Goal: Task Accomplishment & Management: Manage account settings

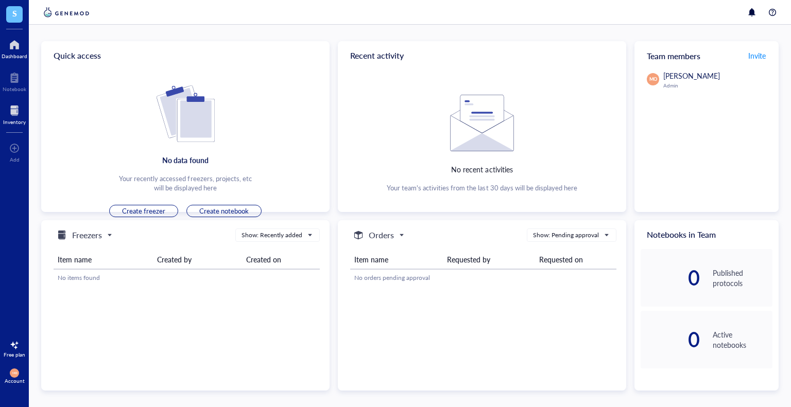
click at [12, 117] on div at bounding box center [14, 110] width 23 height 16
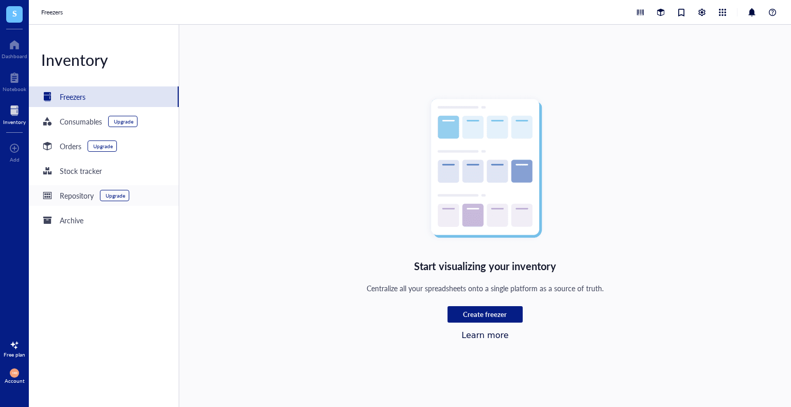
click at [149, 195] on div "Repository Upgrade" at bounding box center [104, 195] width 150 height 21
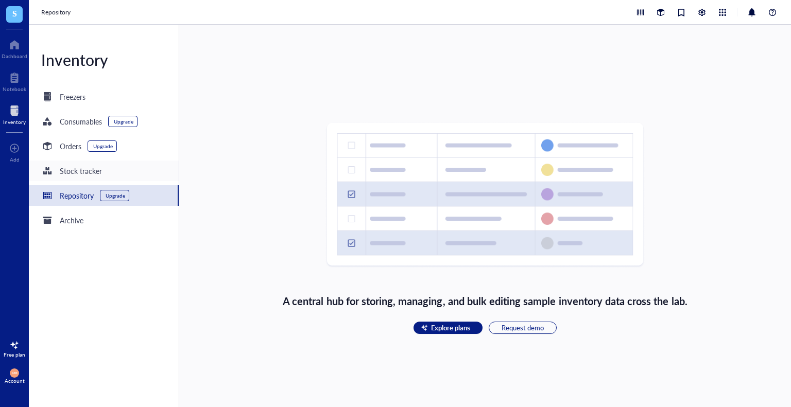
click at [150, 172] on div "Stock tracker" at bounding box center [104, 171] width 150 height 21
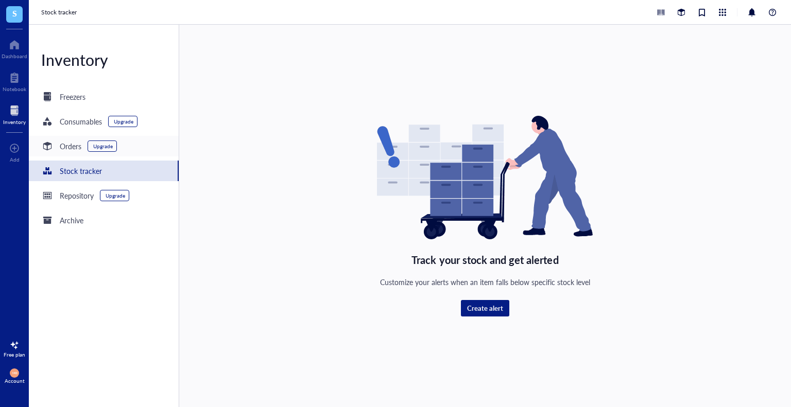
click at [156, 146] on div "Orders Upgrade" at bounding box center [104, 146] width 150 height 21
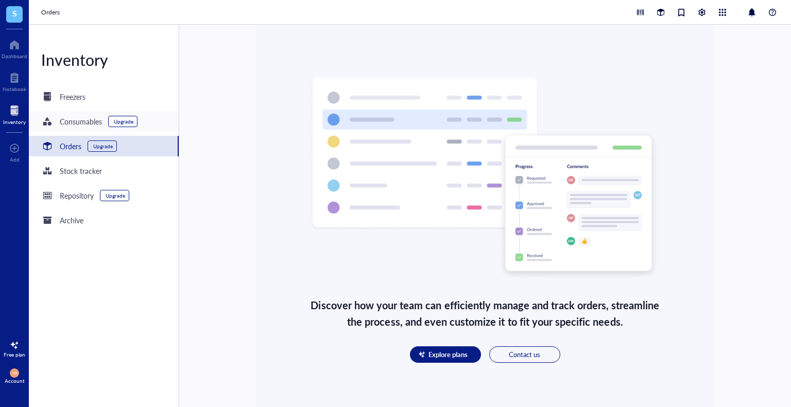
click at [157, 124] on div "Consumables Upgrade" at bounding box center [104, 121] width 150 height 21
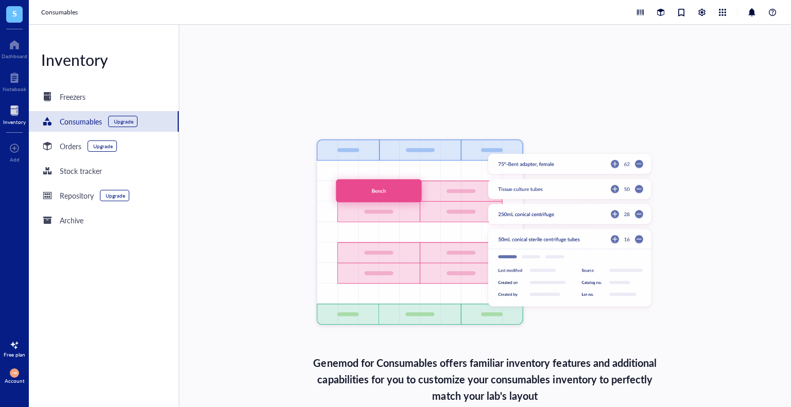
scroll to position [52, 0]
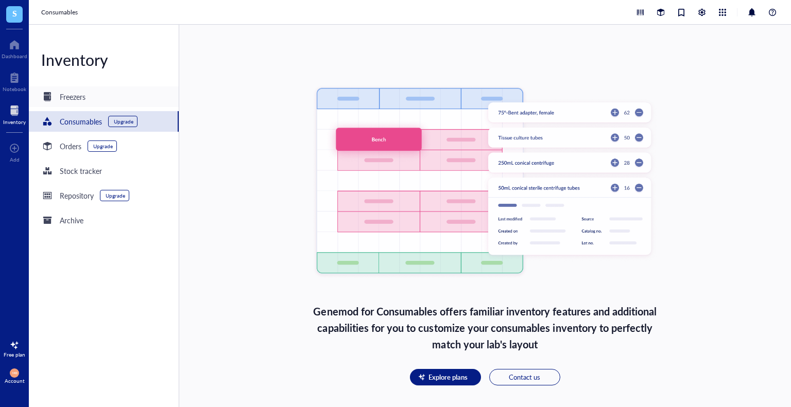
click at [105, 92] on div "Freezers" at bounding box center [104, 97] width 150 height 21
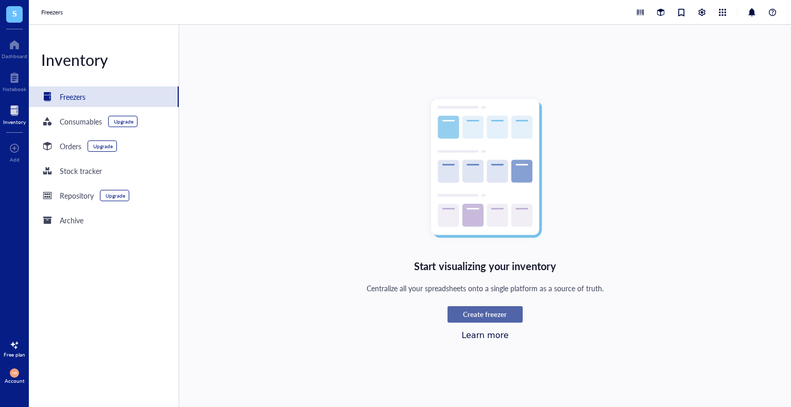
click at [490, 307] on button "Create freezer" at bounding box center [485, 314] width 75 height 16
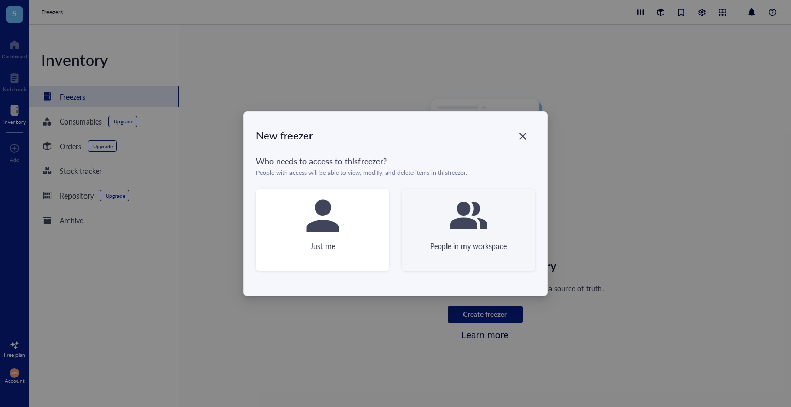
click at [459, 240] on div "People in my workspace" at bounding box center [468, 230] width 133 height 82
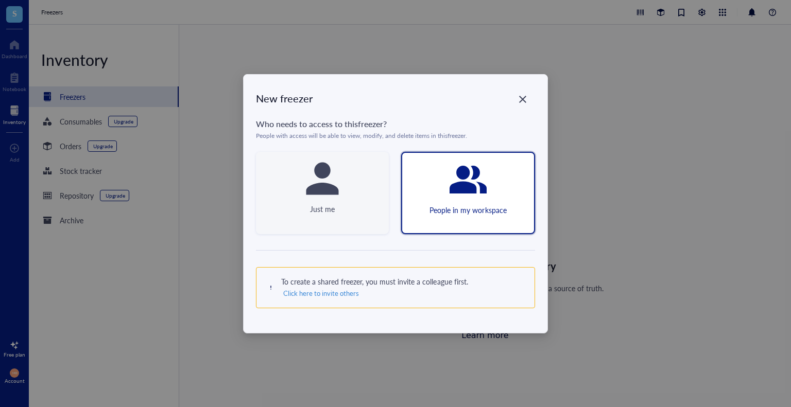
click at [329, 228] on div "Just me" at bounding box center [322, 193] width 133 height 82
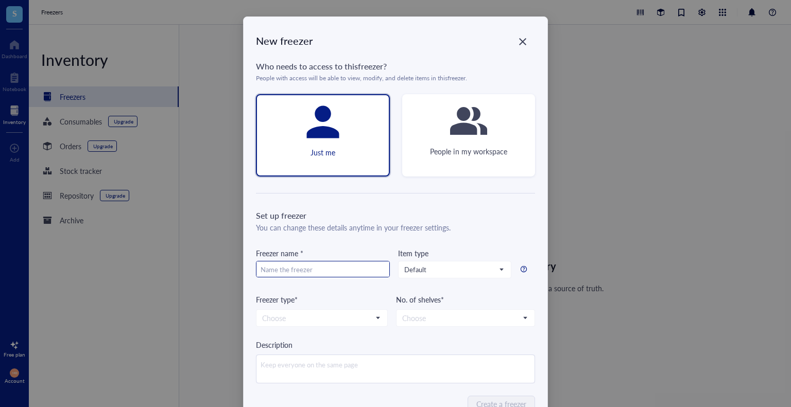
type input "-"
click at [439, 271] on span "Default" at bounding box center [453, 269] width 99 height 9
type input "[PERSON_NAME] -80"
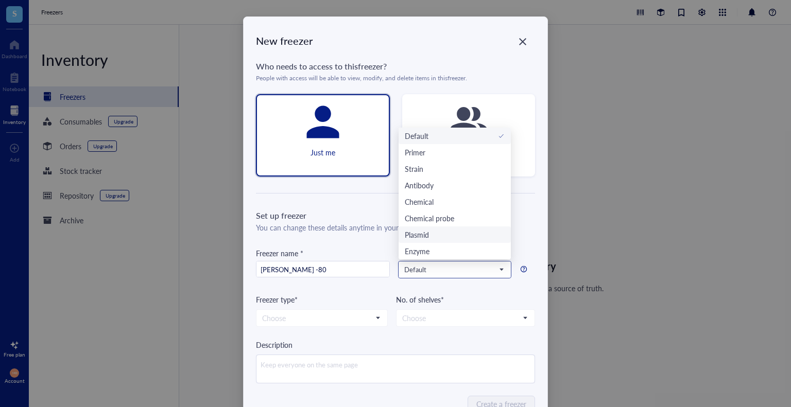
scroll to position [33, 0]
click at [532, 226] on div "You can change these details anytime in your freezer settings." at bounding box center [395, 227] width 279 height 11
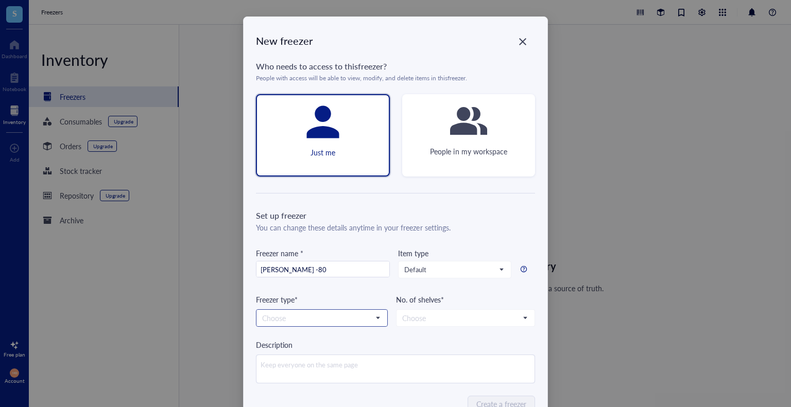
click at [368, 325] on input "search" at bounding box center [317, 318] width 110 height 15
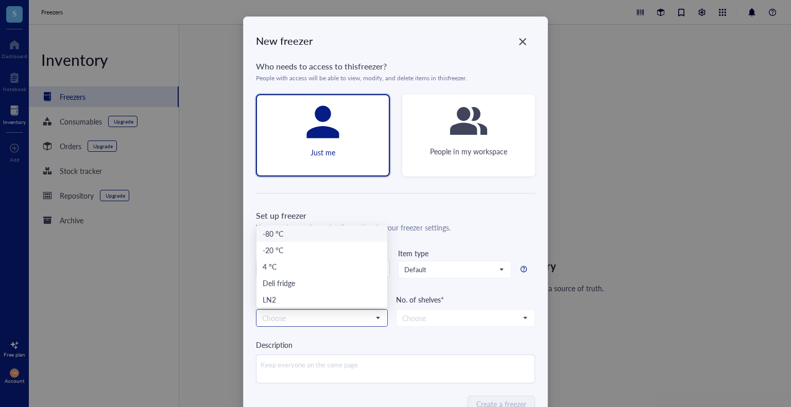
click at [372, 234] on div "-80 °C" at bounding box center [322, 233] width 118 height 11
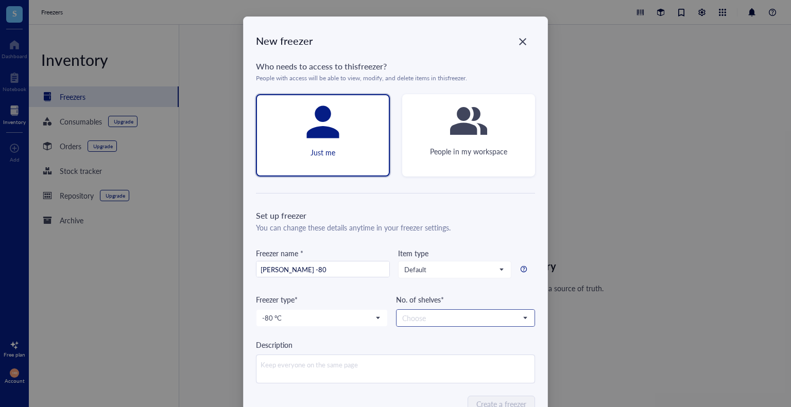
click at [439, 315] on input "search" at bounding box center [460, 318] width 117 height 15
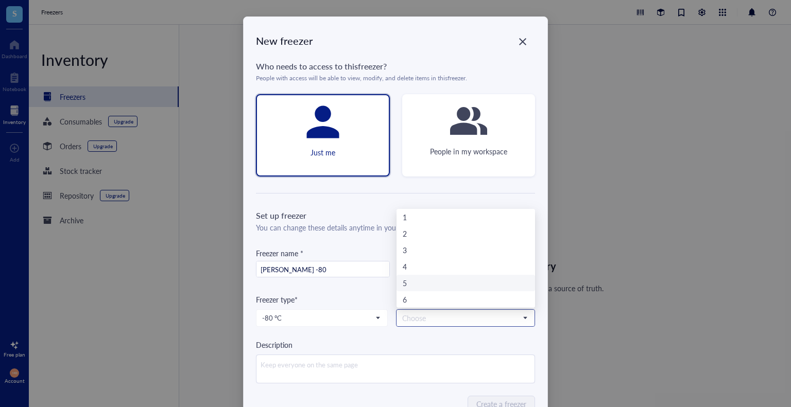
click at [448, 282] on div "5" at bounding box center [466, 283] width 126 height 11
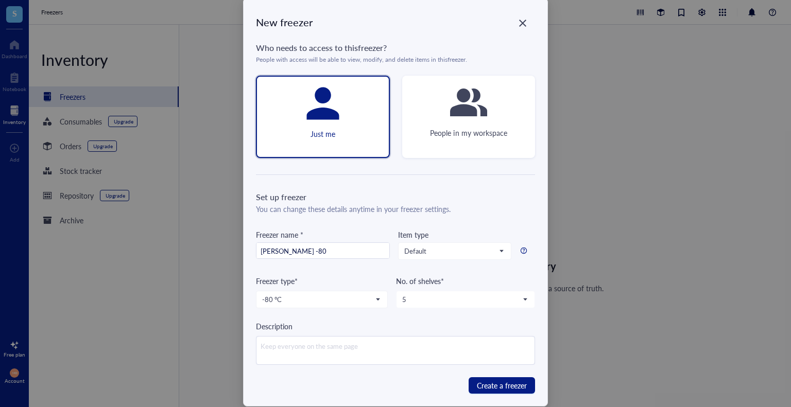
scroll to position [33, 0]
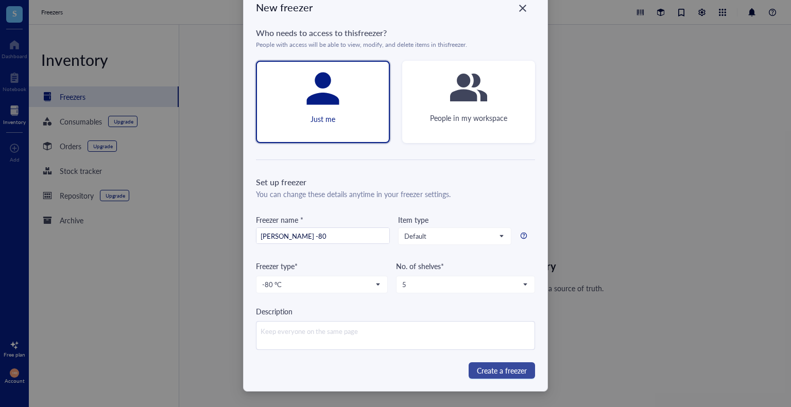
click at [520, 369] on span "Create a freezer" at bounding box center [502, 370] width 50 height 11
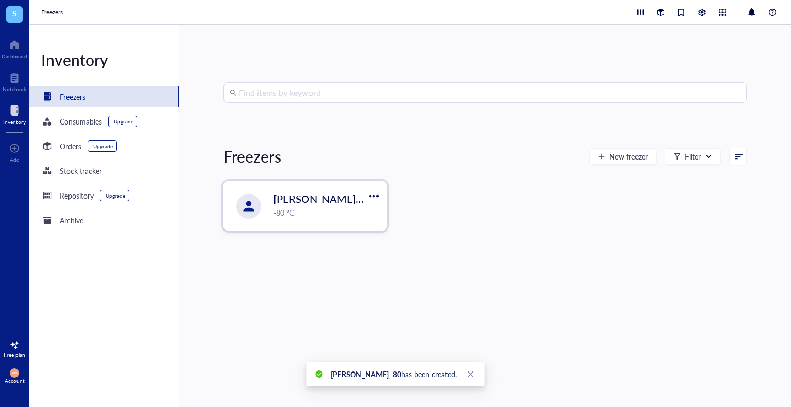
click at [286, 198] on span "[PERSON_NAME] -80" at bounding box center [323, 199] width 101 height 14
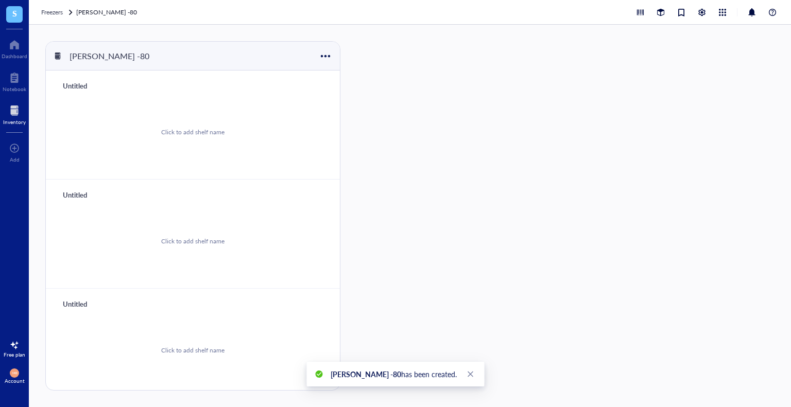
click at [215, 128] on div "Click to add shelf name" at bounding box center [192, 132] width 63 height 9
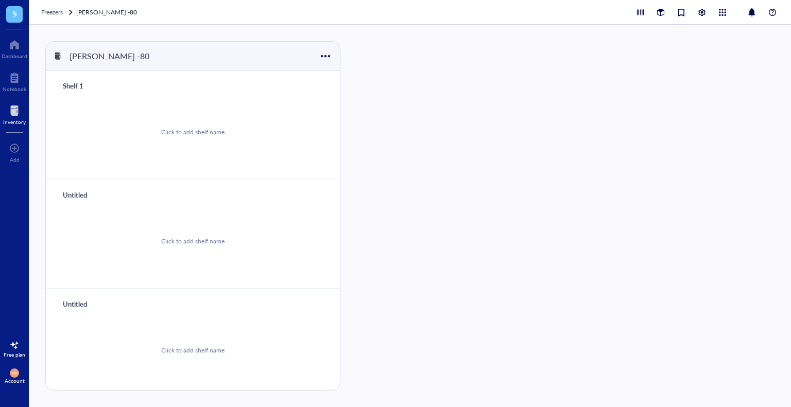
type input "Shelf 1"
click at [91, 197] on div "Untitled" at bounding box center [89, 195] width 62 height 14
type input "Shelf 2"
click at [87, 301] on div "Untitled" at bounding box center [89, 304] width 62 height 14
type input "Shelf 3"
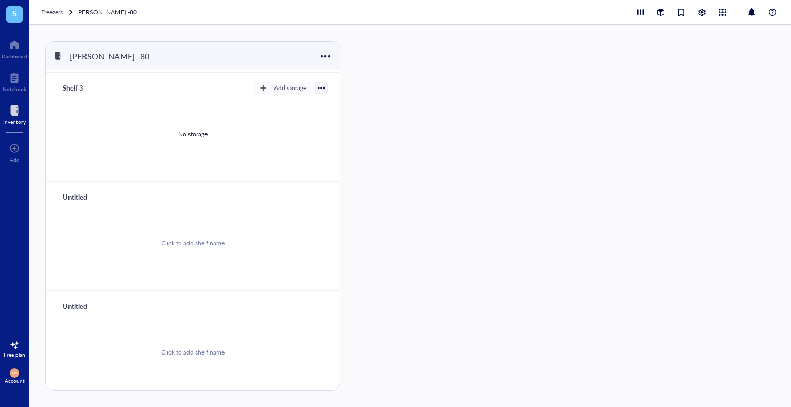
scroll to position [217, 0]
click at [87, 195] on div "Untitled" at bounding box center [89, 196] width 62 height 14
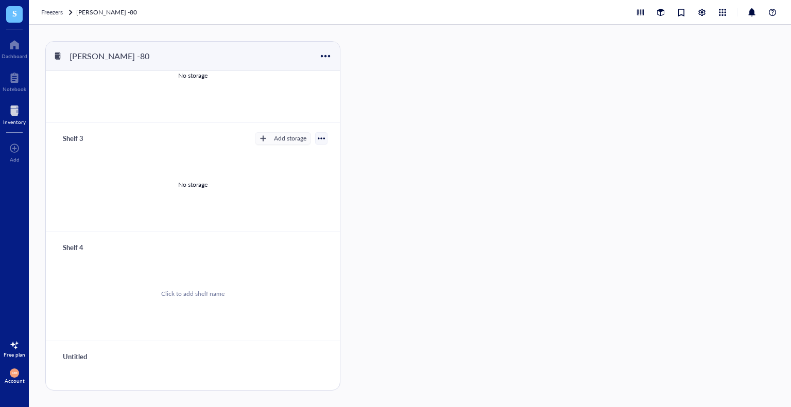
type input "Shelf 4"
click at [84, 352] on div "Untitled" at bounding box center [89, 357] width 62 height 14
type input "Shelf 5"
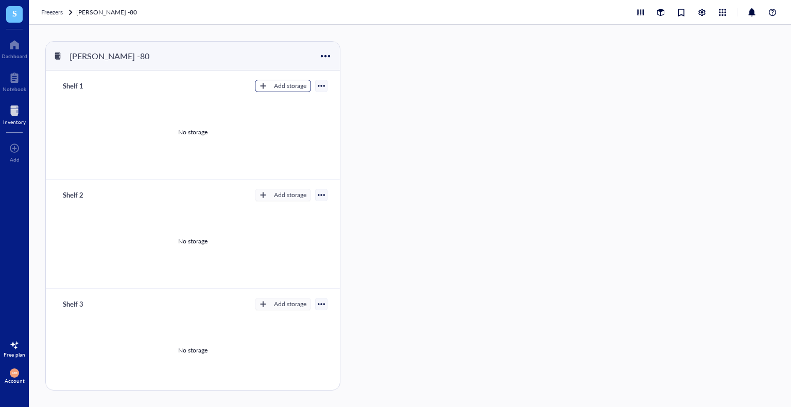
click at [274, 86] on div "Add storage" at bounding box center [290, 85] width 32 height 9
click at [301, 100] on span "Rack" at bounding box center [288, 103] width 59 height 11
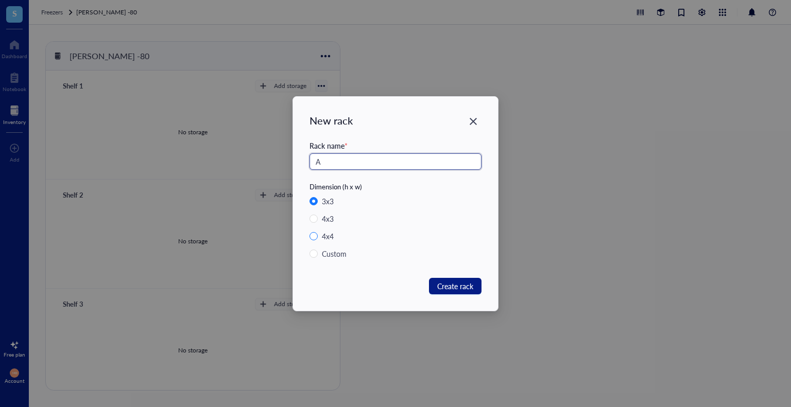
type input "A"
click at [332, 239] on div "4 x 4" at bounding box center [328, 236] width 12 height 11
click at [318, 239] on input "4 x 4" at bounding box center [314, 236] width 8 height 8
radio input "true"
radio input "false"
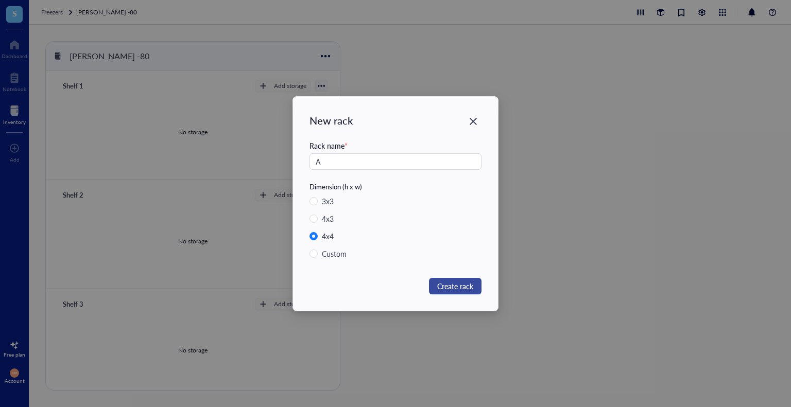
click at [443, 290] on span "Create rack" at bounding box center [455, 286] width 36 height 11
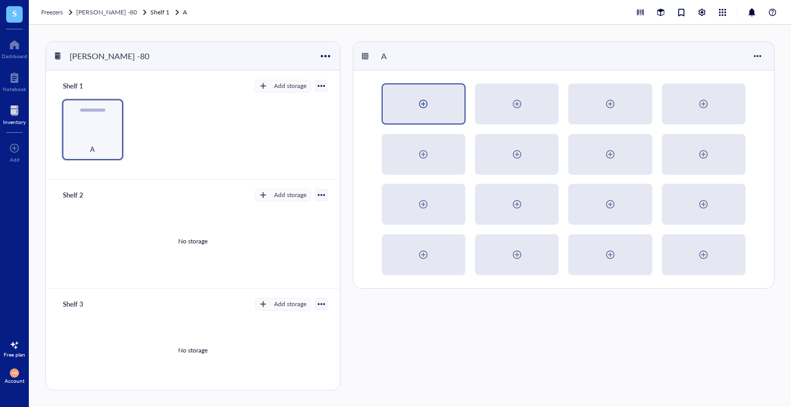
click at [412, 108] on div at bounding box center [424, 103] width 82 height 39
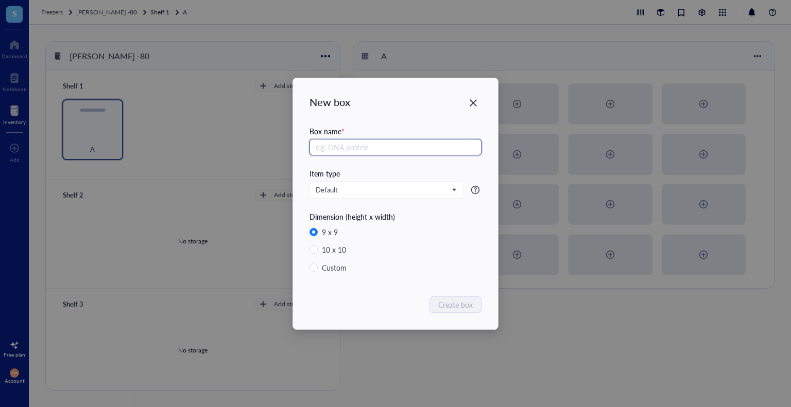
type input "A"
click at [478, 102] on div "Close" at bounding box center [473, 103] width 16 height 16
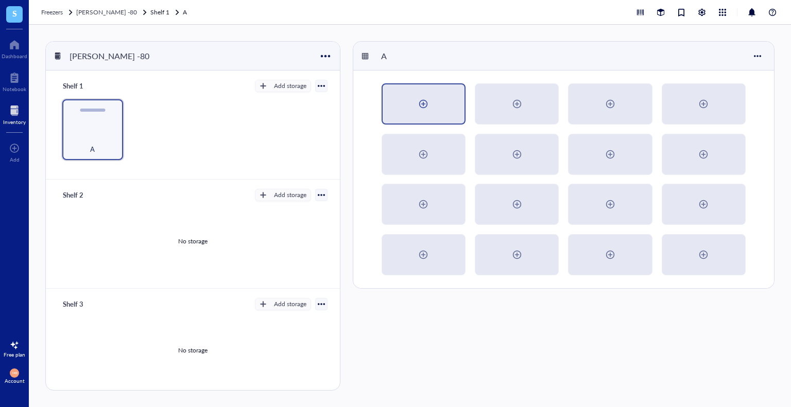
click at [435, 118] on div at bounding box center [424, 103] width 82 height 39
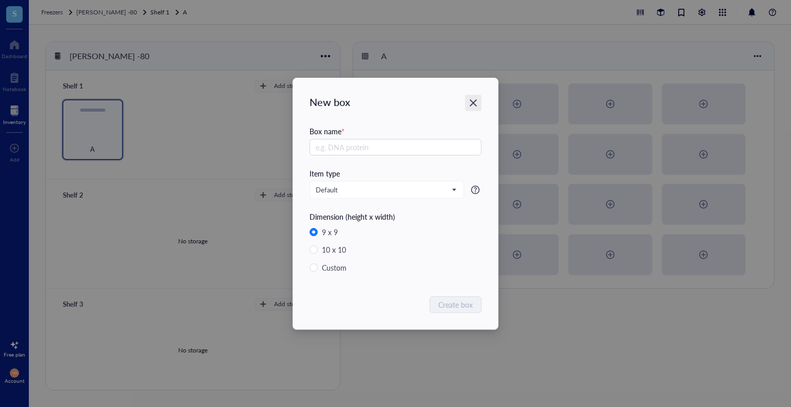
click at [475, 101] on icon "Close" at bounding box center [473, 102] width 7 height 7
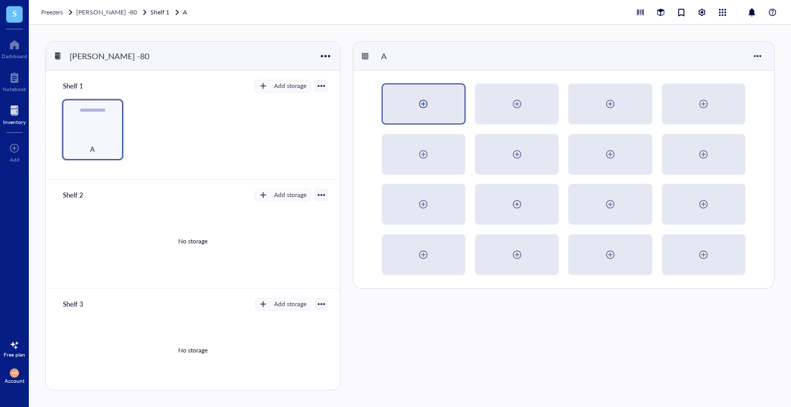
click at [432, 109] on div at bounding box center [424, 103] width 82 height 39
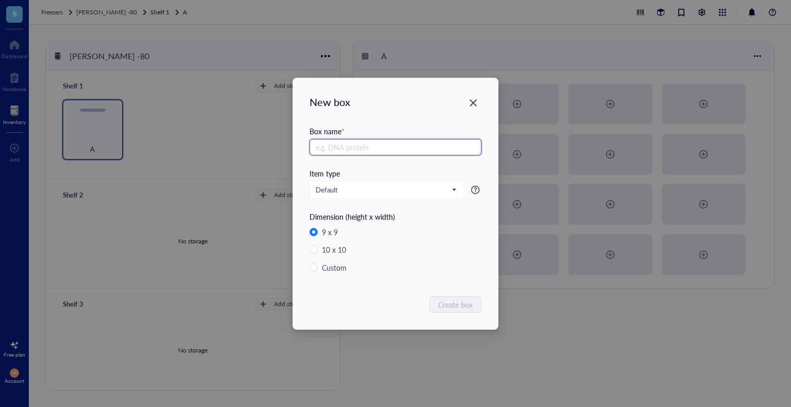
type input "1"
click at [410, 152] on input "text" at bounding box center [396, 147] width 172 height 16
type input "w"
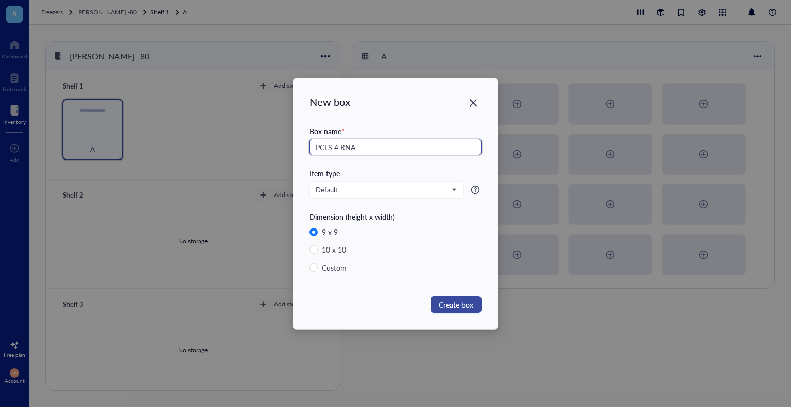
type input "PCLS 4 RNA"
click at [476, 302] on button "Create box" at bounding box center [456, 305] width 51 height 16
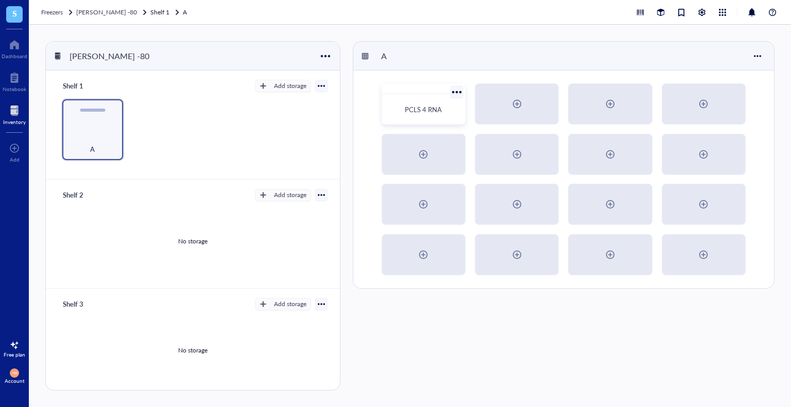
click at [437, 99] on div "PCLS 4 RNA" at bounding box center [423, 109] width 75 height 23
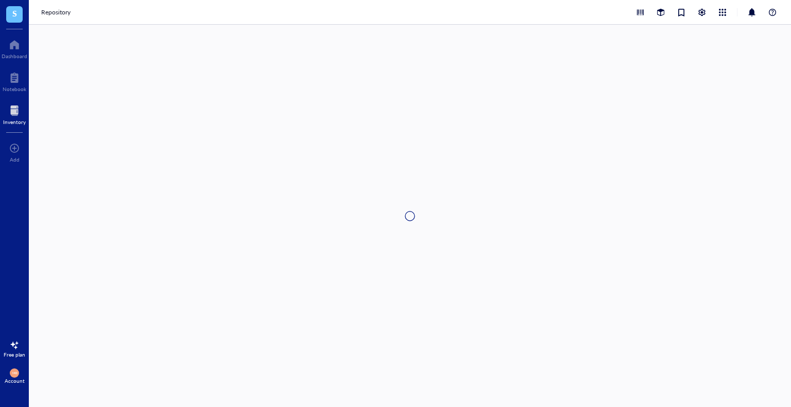
type textarea "Keep everyone on the same page…"
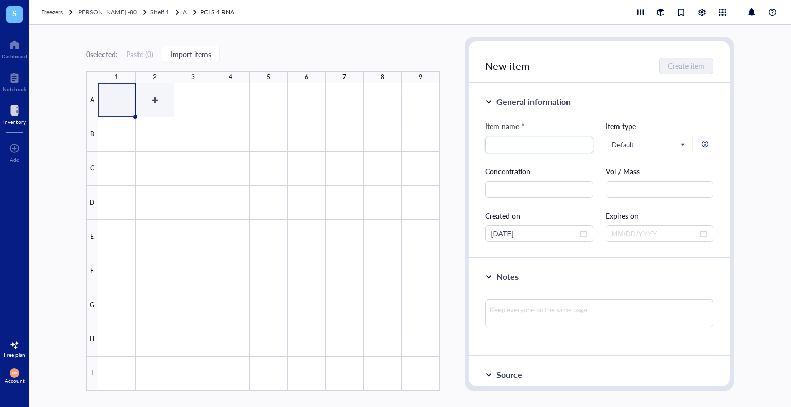
click at [153, 96] on div at bounding box center [268, 236] width 341 height 307
click at [107, 92] on div at bounding box center [268, 236] width 341 height 307
click at [429, 102] on div at bounding box center [268, 236] width 341 height 307
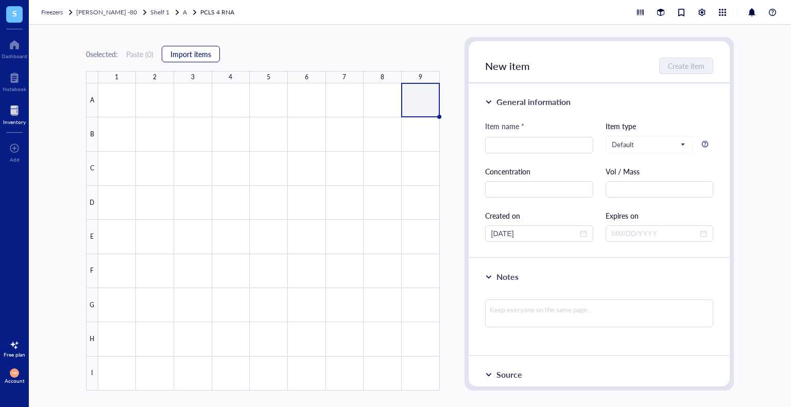
click at [196, 50] on span "Import items" at bounding box center [190, 54] width 41 height 8
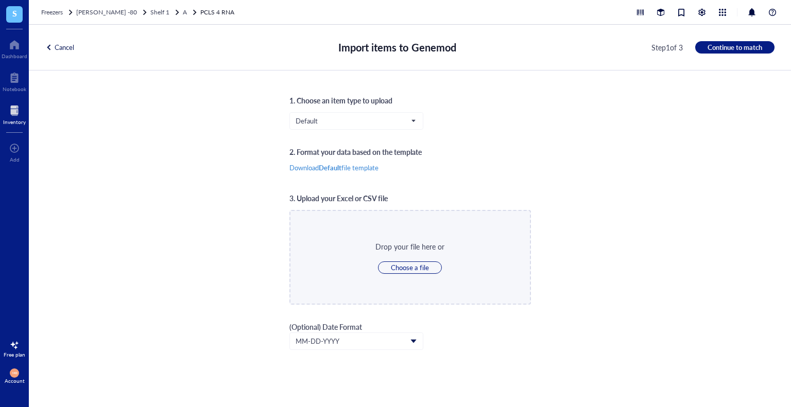
click at [57, 54] on div "Cancel Import items to Genemod Step 1 of 3 Continue to match" at bounding box center [410, 48] width 762 height 46
click at [62, 47] on div "Cancel" at bounding box center [59, 47] width 29 height 9
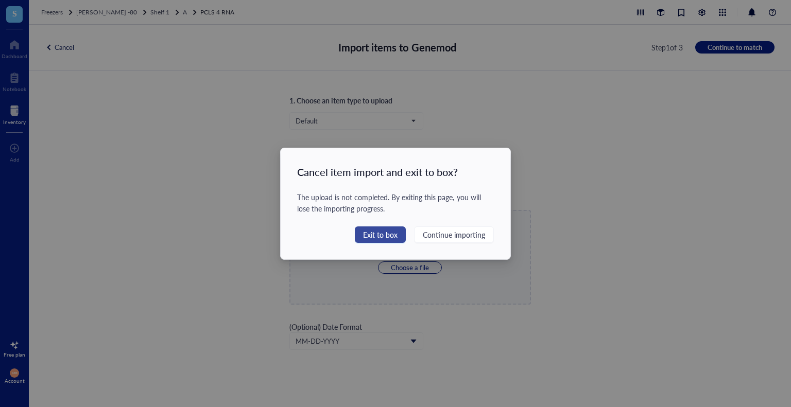
click at [400, 235] on button "Exit to box" at bounding box center [380, 235] width 51 height 16
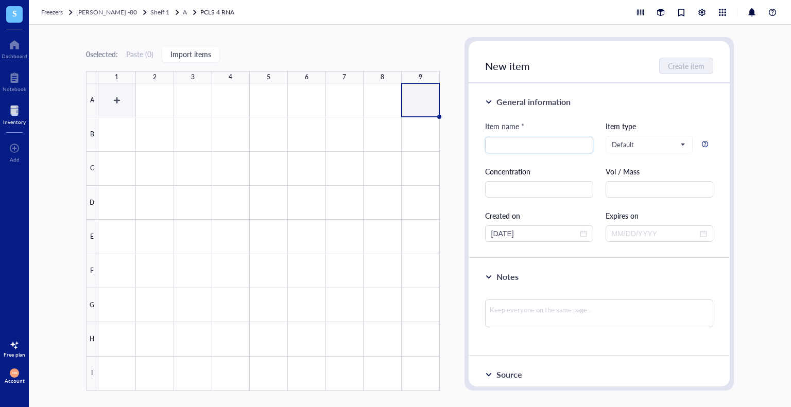
click at [126, 91] on div at bounding box center [268, 236] width 341 height 307
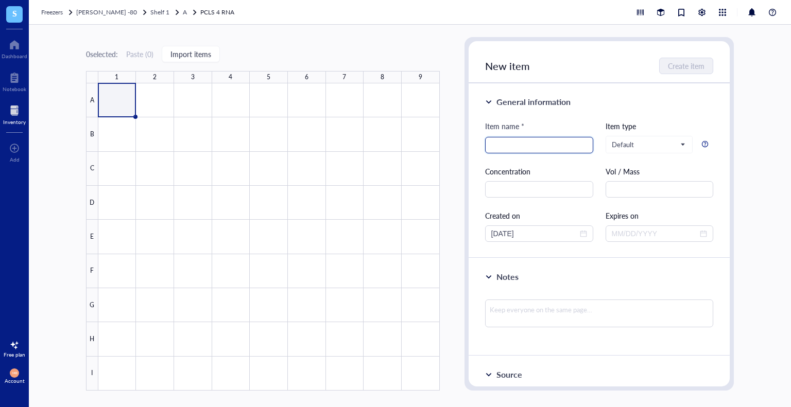
type input "1"
click at [156, 94] on div at bounding box center [268, 236] width 341 height 307
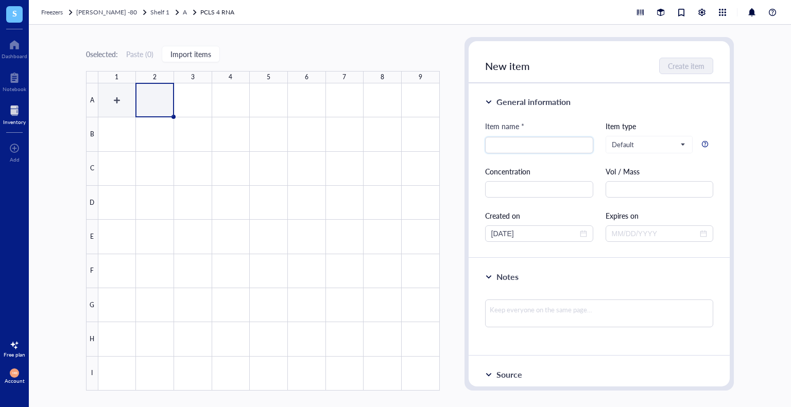
drag, startPoint x: 103, startPoint y: 92, endPoint x: 113, endPoint y: 92, distance: 10.3
click at [106, 92] on div at bounding box center [268, 236] width 341 height 307
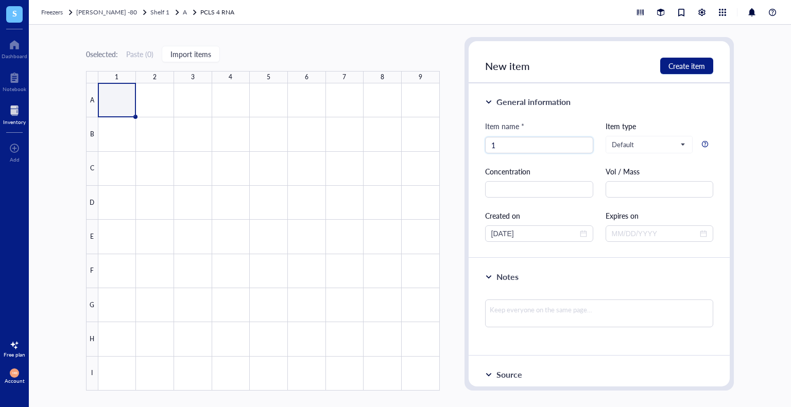
type input "1"
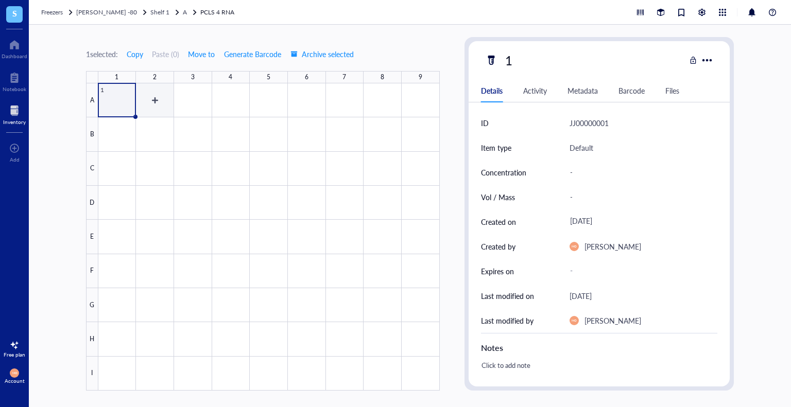
click at [159, 98] on div at bounding box center [268, 236] width 341 height 307
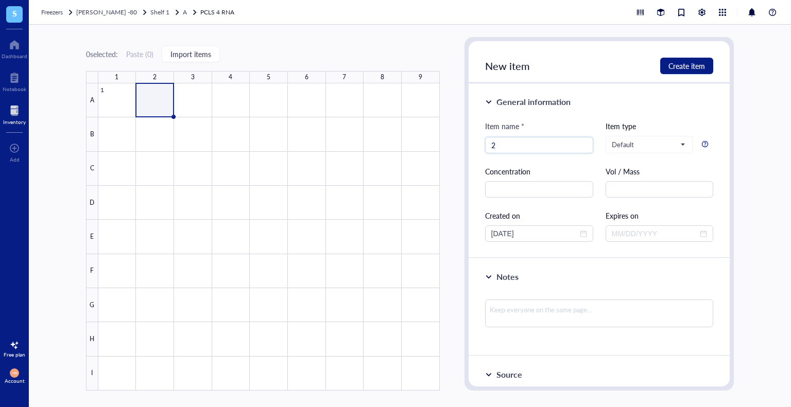
type input "2"
type input "r"
type input "RNA 2"
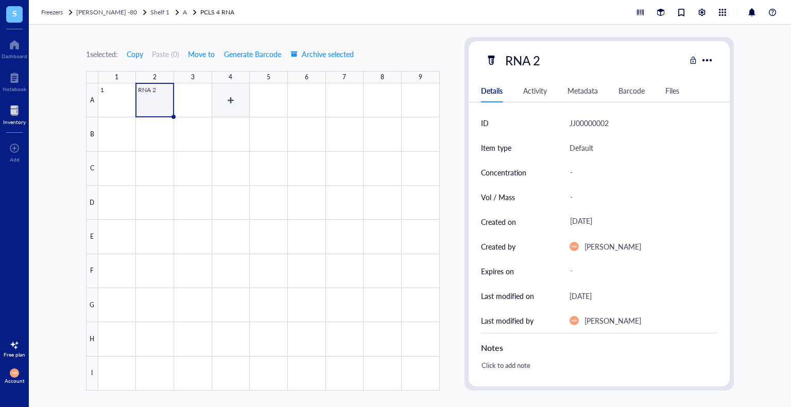
click at [198, 102] on div at bounding box center [268, 236] width 341 height 307
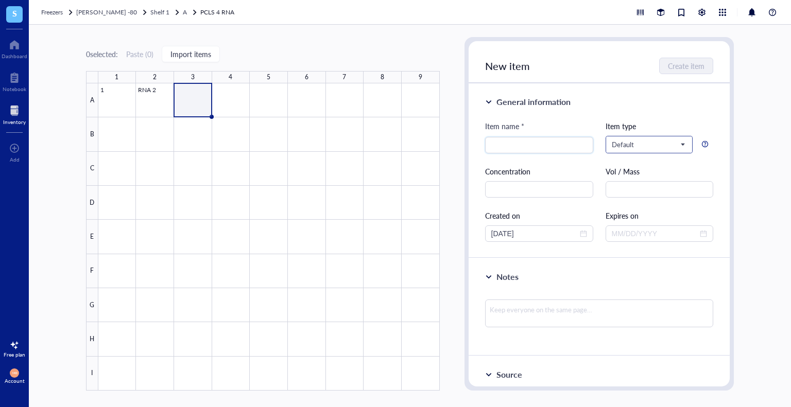
click at [663, 144] on span "Default" at bounding box center [648, 144] width 73 height 9
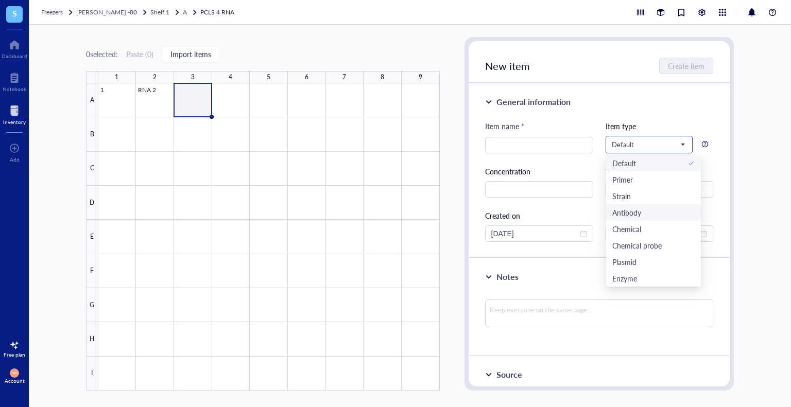
scroll to position [33, 0]
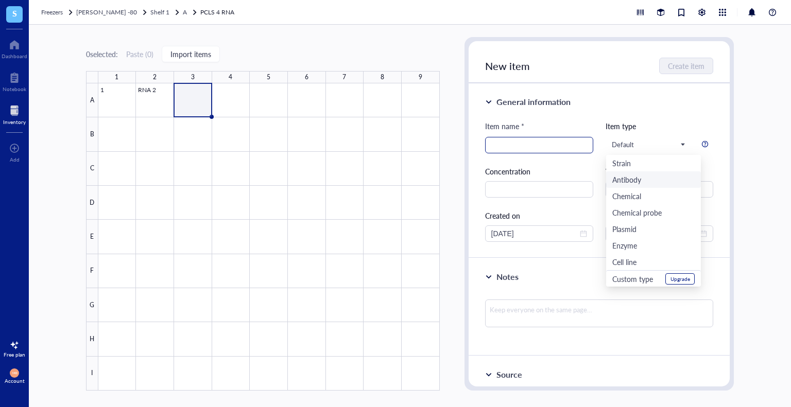
click at [529, 141] on input "search" at bounding box center [539, 145] width 96 height 15
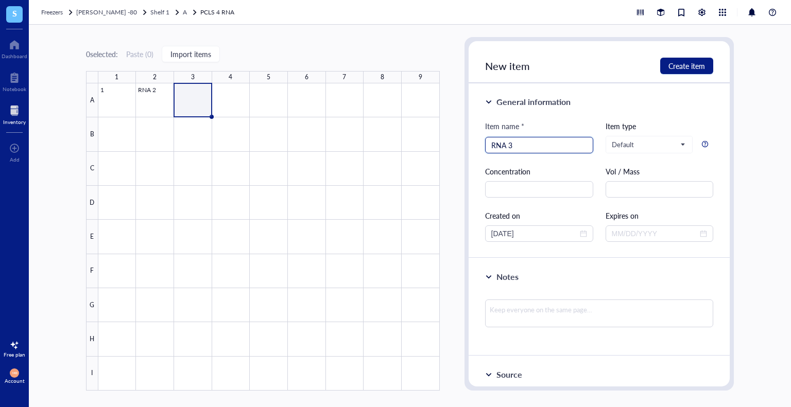
type input "RNA 3"
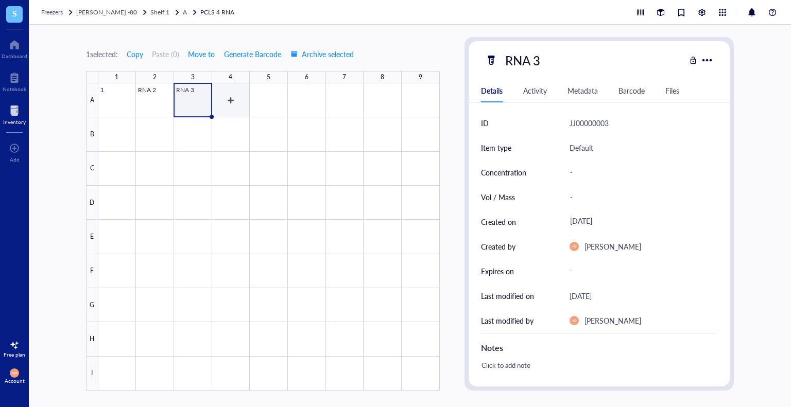
click at [215, 87] on div at bounding box center [268, 236] width 341 height 307
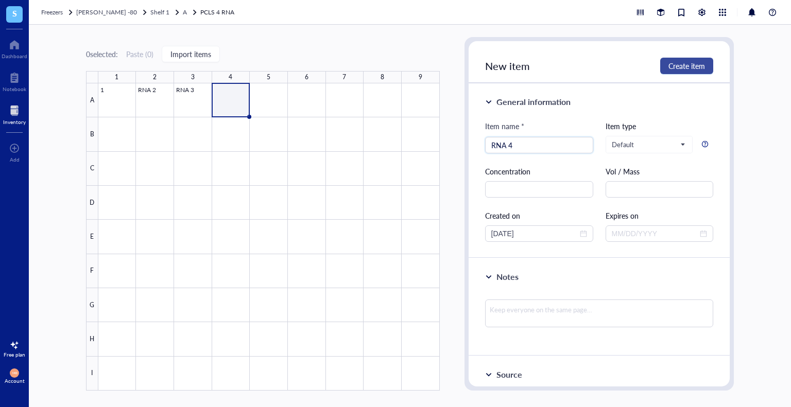
type input "RNA 4"
click at [704, 70] on span "Create item" at bounding box center [687, 66] width 37 height 8
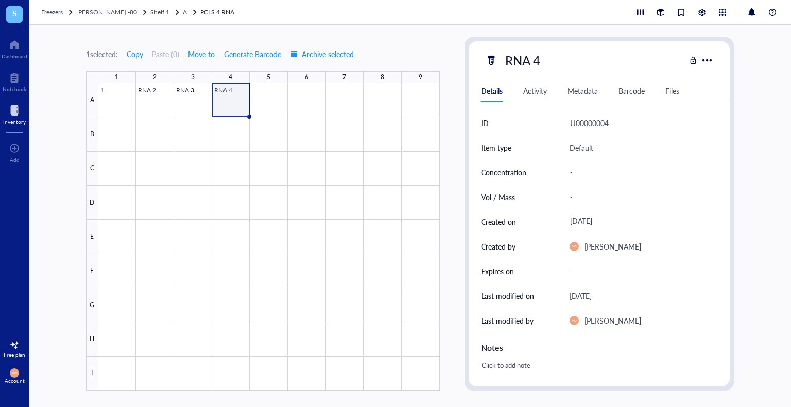
click at [546, 88] on div "Activity" at bounding box center [535, 90] width 24 height 11
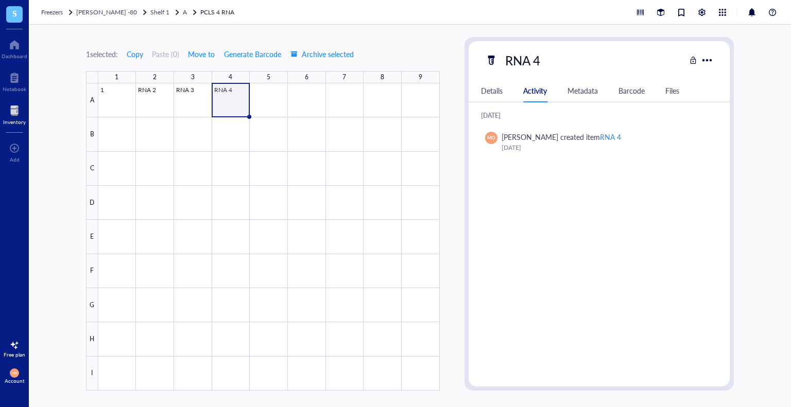
click at [571, 88] on div "Metadata" at bounding box center [583, 90] width 30 height 11
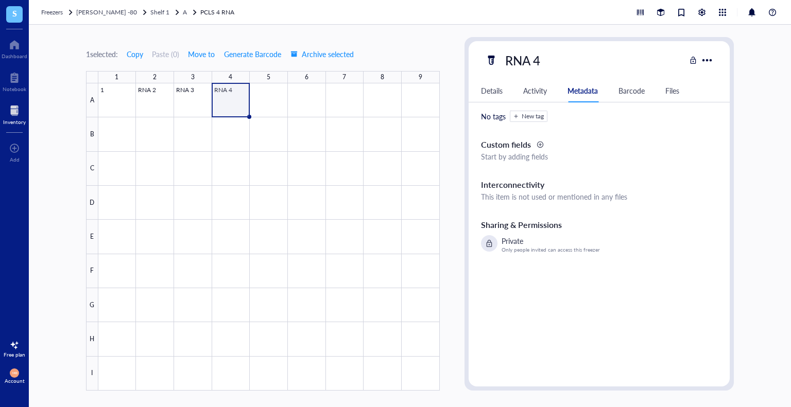
click at [624, 90] on div "Barcode" at bounding box center [632, 90] width 26 height 11
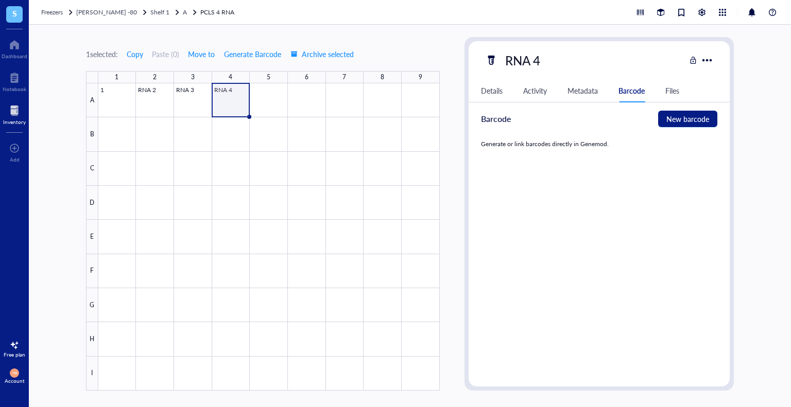
click at [667, 85] on div "Files" at bounding box center [672, 90] width 14 height 11
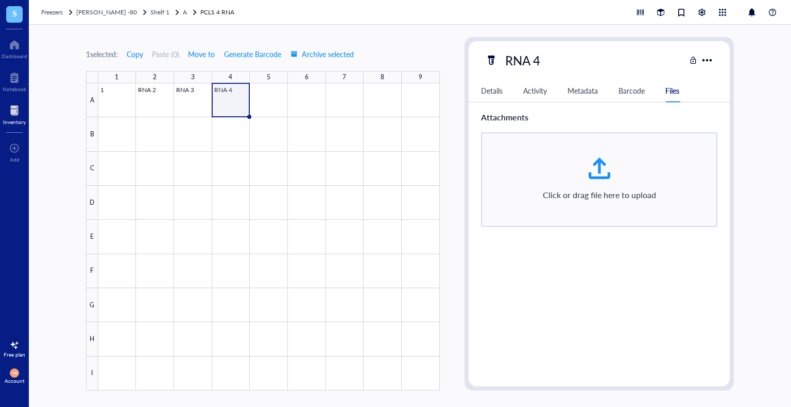
click at [494, 83] on div "Details Activity Metadata Barcode Files" at bounding box center [600, 90] width 262 height 23
click at [434, 53] on div "1 selected: Copy Paste ( 0 ) Move to Generate Barcode Archive selected" at bounding box center [263, 53] width 354 height 9
click at [188, 105] on div at bounding box center [268, 236] width 341 height 307
click at [151, 95] on div at bounding box center [268, 236] width 341 height 307
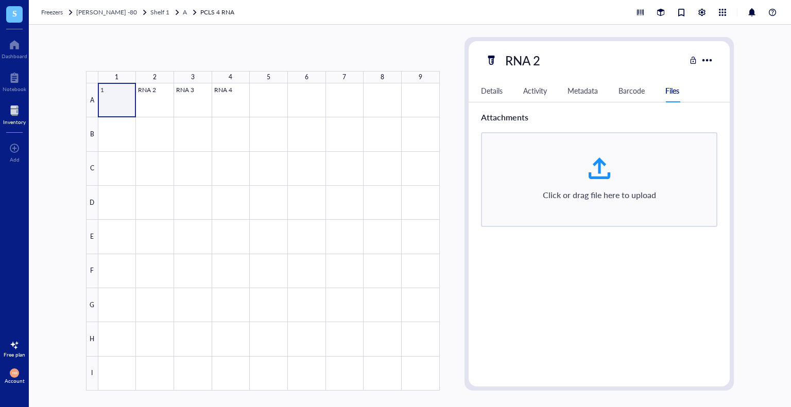
click at [128, 95] on div at bounding box center [268, 236] width 341 height 307
click at [191, 12] on div at bounding box center [194, 12] width 7 height 7
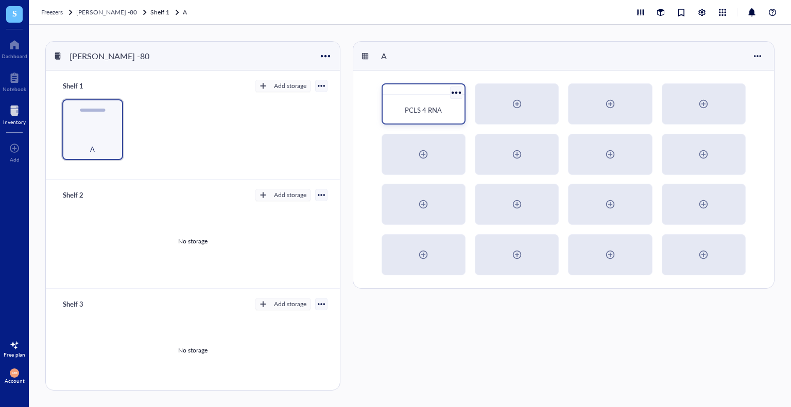
click at [405, 106] on span "PCLS 4 RNA" at bounding box center [423, 110] width 37 height 10
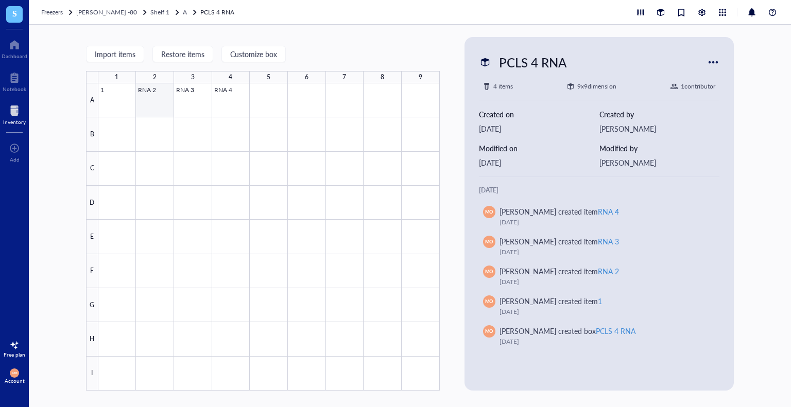
click at [147, 100] on div at bounding box center [268, 236] width 341 height 307
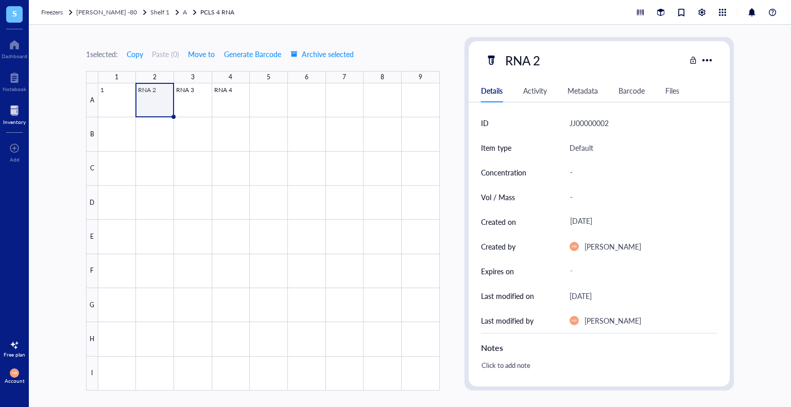
click at [706, 51] on div "RNA 2" at bounding box center [600, 60] width 262 height 22
click at [706, 56] on div at bounding box center [707, 60] width 15 height 15
click at [366, 19] on div "Freezers [PERSON_NAME] -80 Shelf 1 A PCLS 4 RNA" at bounding box center [410, 12] width 762 height 25
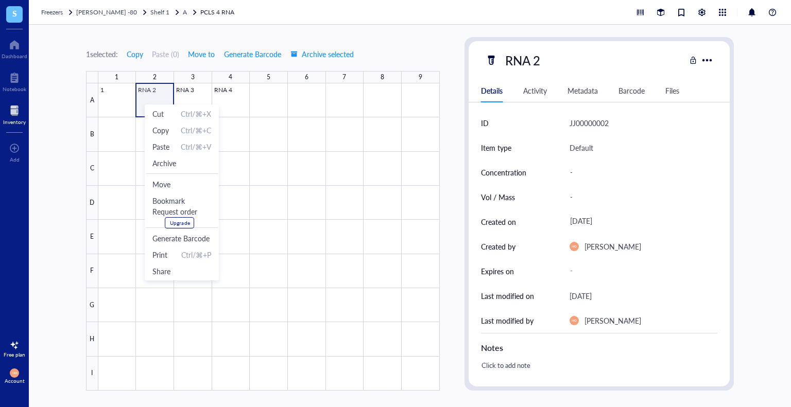
click at [231, 42] on div "1 selected: Copy Paste ( 0 ) Move to Generate Barcode Archive selected 1 2 3 4 …" at bounding box center [263, 214] width 354 height 354
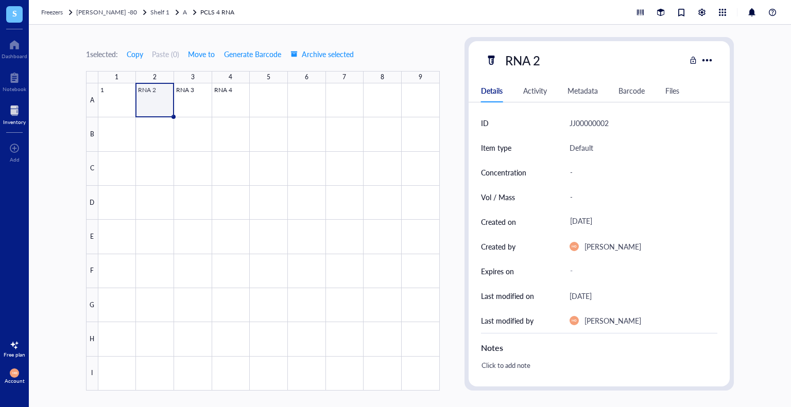
click at [66, 16] on div "Freezers" at bounding box center [57, 12] width 33 height 10
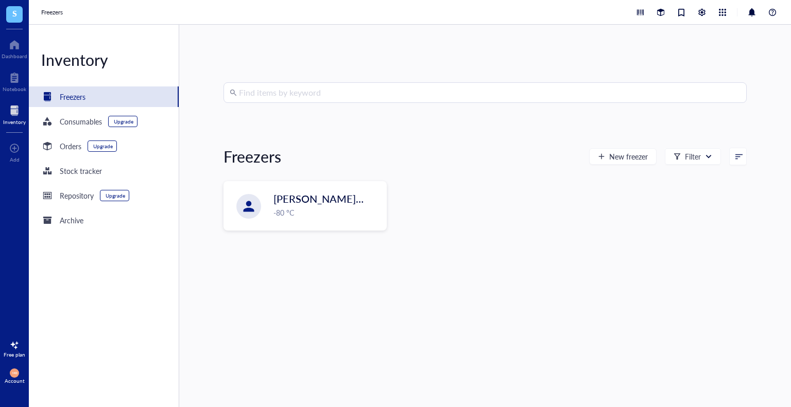
click at [159, 98] on div "Freezers" at bounding box center [104, 97] width 150 height 21
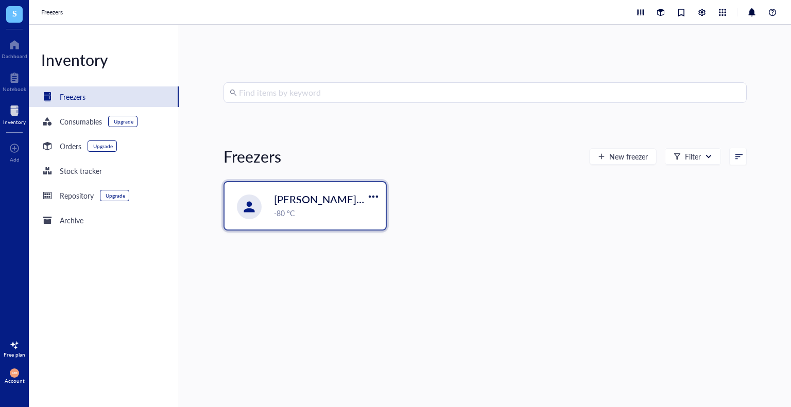
click at [314, 224] on div "[PERSON_NAME] -80 -80 °C" at bounding box center [305, 205] width 161 height 47
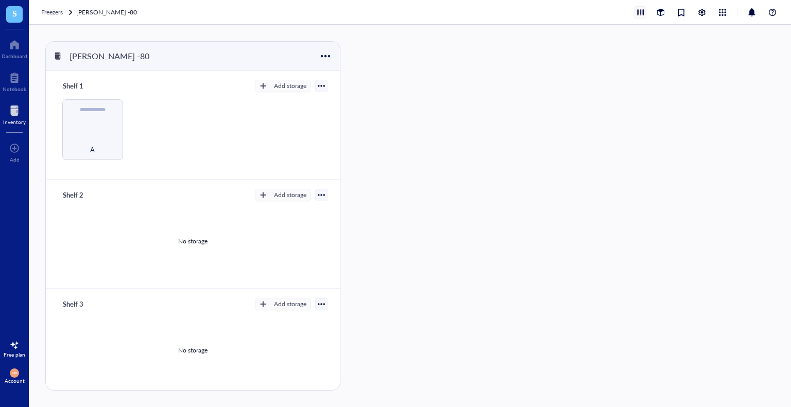
click at [640, 16] on div at bounding box center [640, 12] width 11 height 11
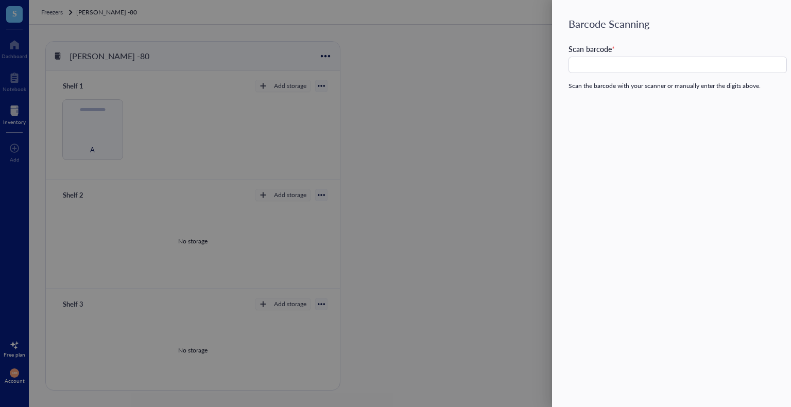
click at [492, 74] on div at bounding box center [395, 203] width 791 height 407
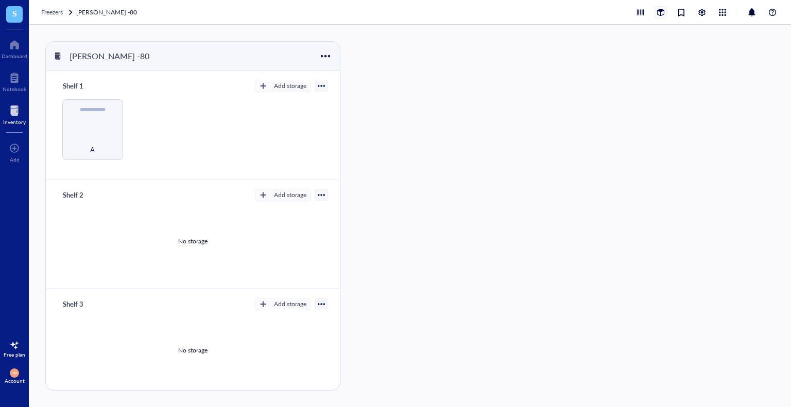
click at [663, 12] on div at bounding box center [660, 12] width 11 height 11
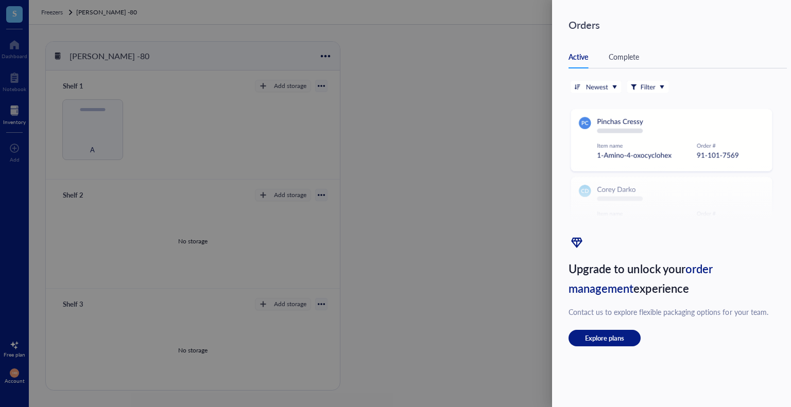
click at [514, 57] on div at bounding box center [395, 203] width 791 height 407
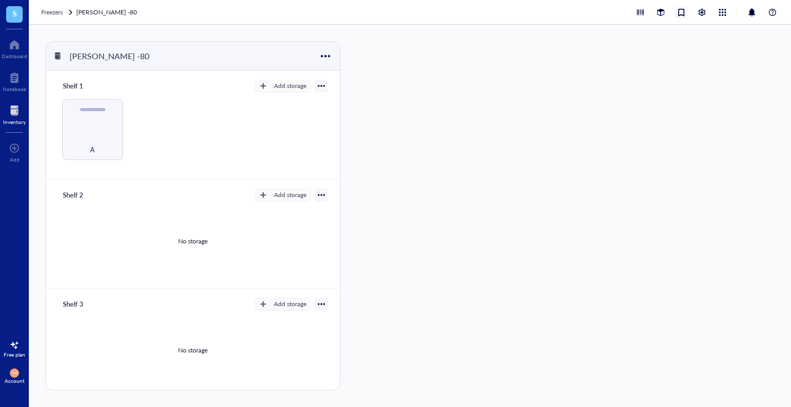
click at [684, 16] on div at bounding box center [681, 12] width 11 height 11
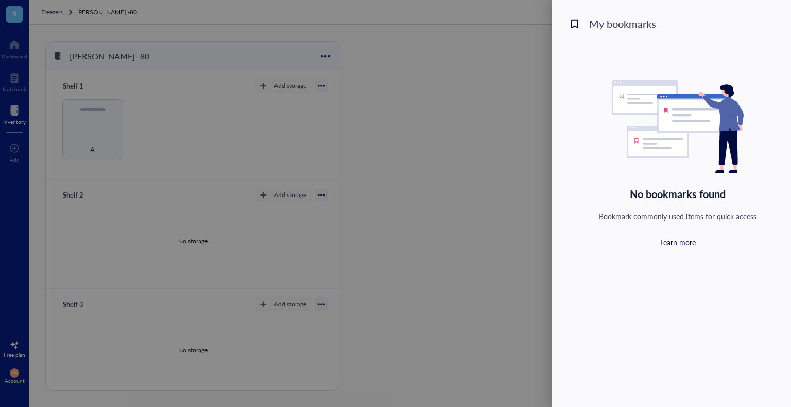
click at [524, 48] on div at bounding box center [395, 203] width 791 height 407
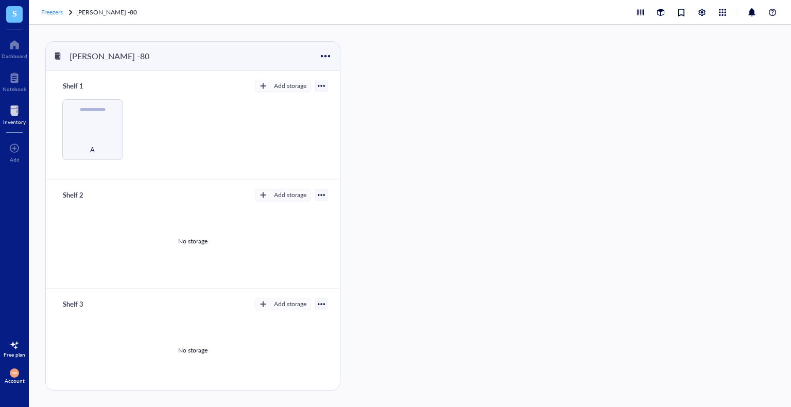
click at [58, 15] on span "Freezers" at bounding box center [52, 12] width 22 height 9
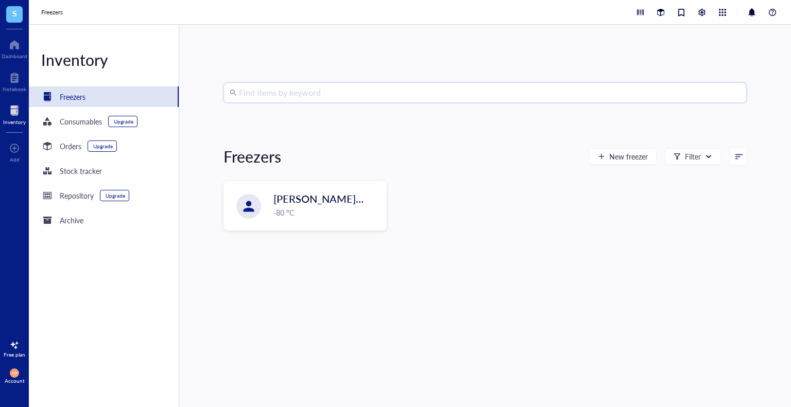
click at [281, 99] on input "search" at bounding box center [490, 93] width 502 height 20
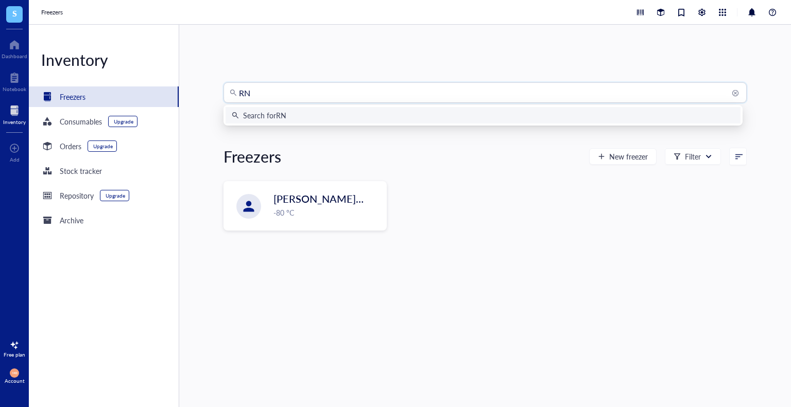
type input "RNA"
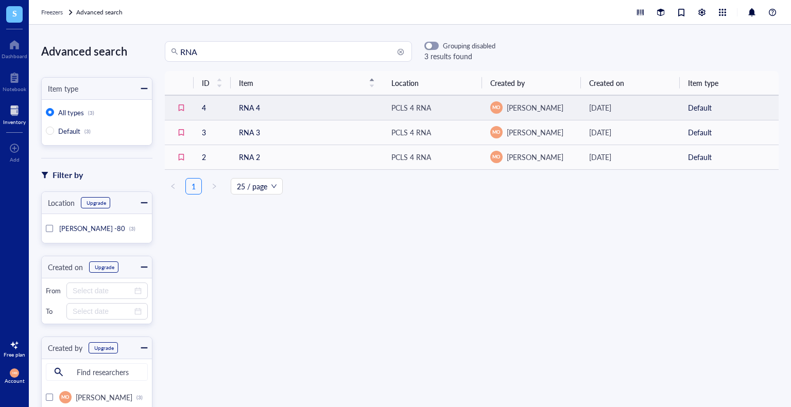
click at [354, 116] on td "RNA 4" at bounding box center [307, 107] width 152 height 25
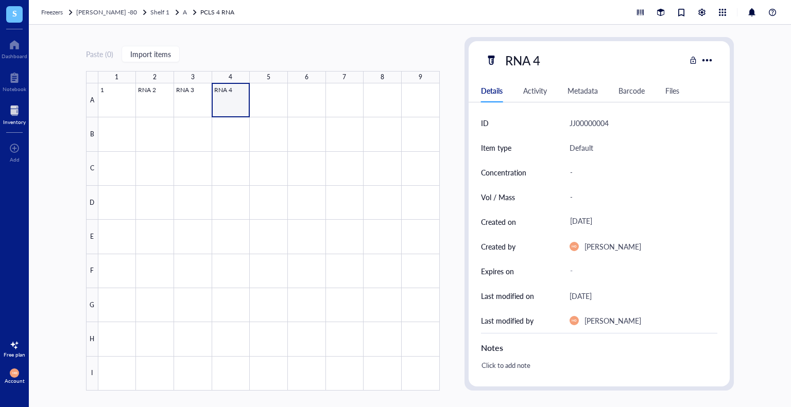
click at [544, 90] on div "Activity" at bounding box center [535, 90] width 24 height 11
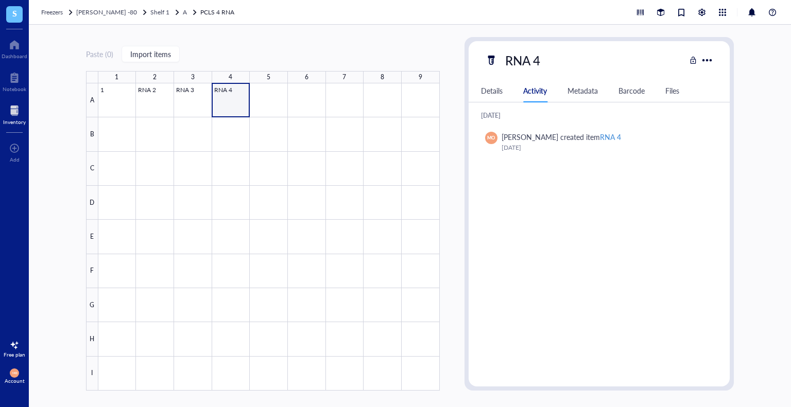
click at [609, 91] on div "Details Activity Metadata Barcode Files" at bounding box center [600, 90] width 262 height 23
click at [568, 91] on div "Details Activity Metadata Barcode Files" at bounding box center [600, 90] width 262 height 23
click at [591, 90] on div "Metadata" at bounding box center [583, 90] width 30 height 11
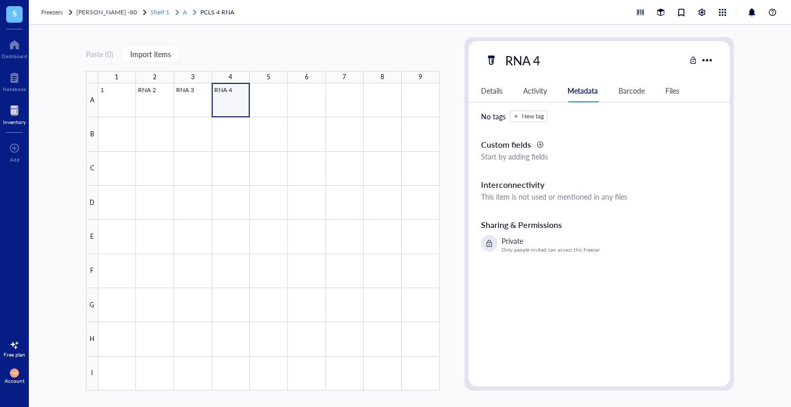
click at [183, 12] on span "A" at bounding box center [185, 12] width 4 height 9
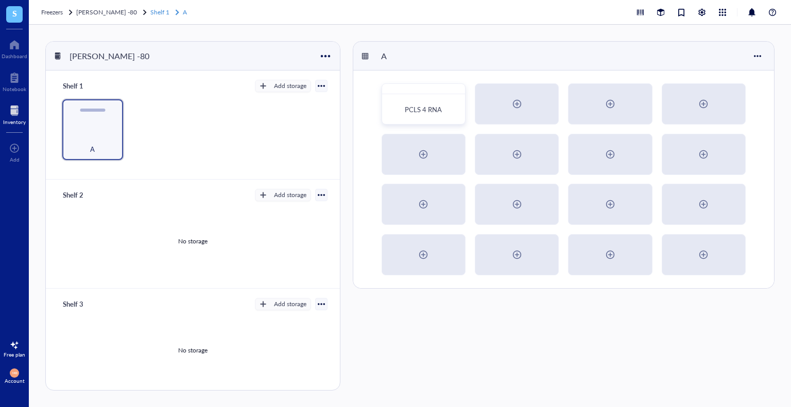
click at [150, 12] on link "Shelf 1 A" at bounding box center [169, 12] width 39 height 10
click at [109, 13] on span "[PERSON_NAME] -80" at bounding box center [106, 12] width 61 height 9
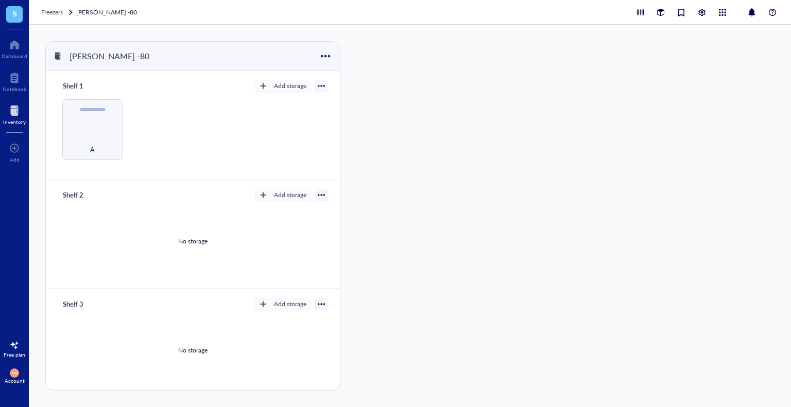
click at [123, 113] on div "A" at bounding box center [192, 129] width 269 height 61
click at [107, 113] on div at bounding box center [111, 111] width 15 height 15
click at [81, 123] on div "A" at bounding box center [92, 129] width 61 height 61
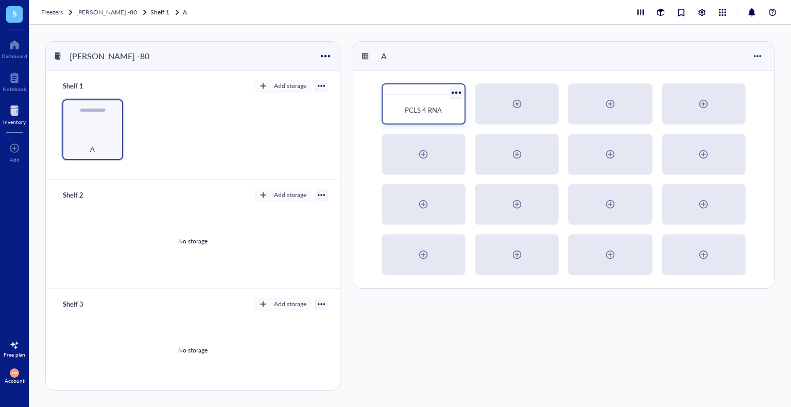
click at [398, 100] on div "PCLS 4 RNA" at bounding box center [424, 110] width 74 height 23
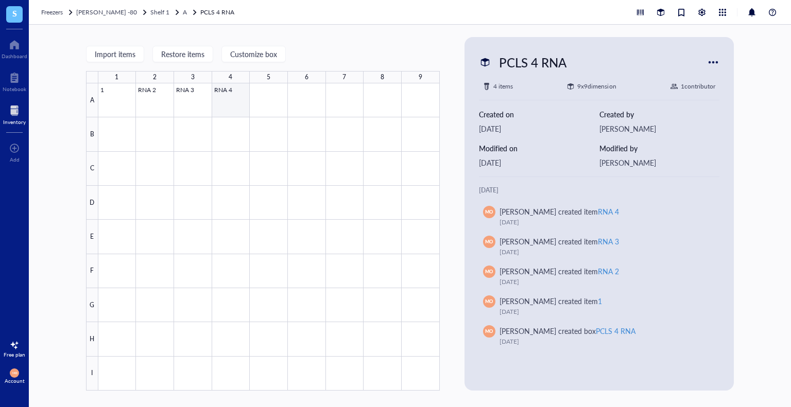
click at [189, 101] on div at bounding box center [268, 236] width 341 height 307
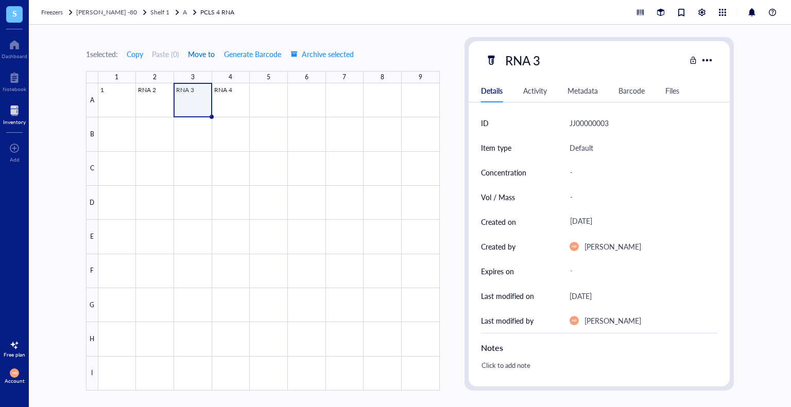
click at [203, 51] on span "Move to" at bounding box center [201, 54] width 27 height 8
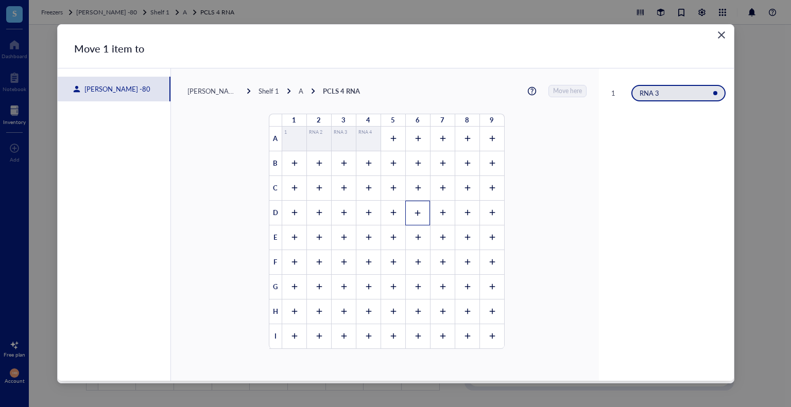
click at [410, 223] on div at bounding box center [417, 213] width 25 height 25
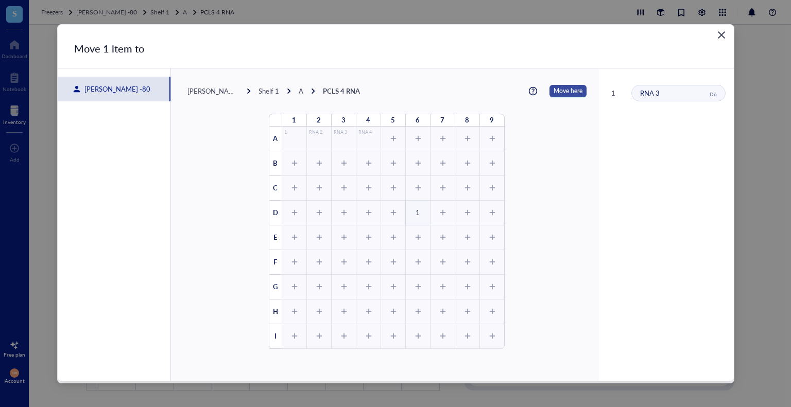
click at [554, 88] on span "Move here" at bounding box center [568, 91] width 29 height 12
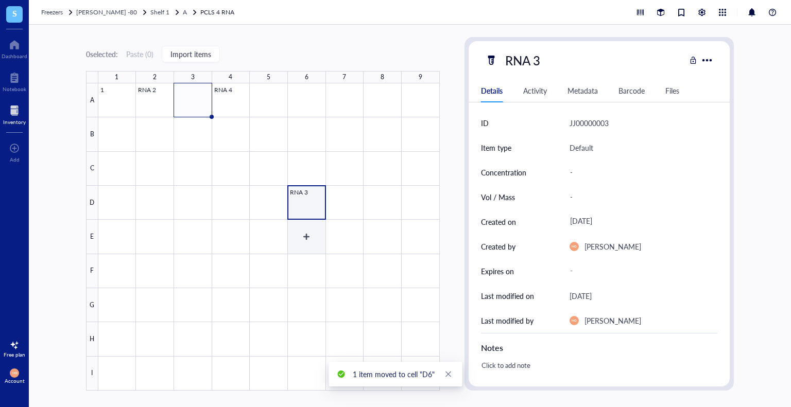
click at [326, 252] on div at bounding box center [268, 236] width 341 height 307
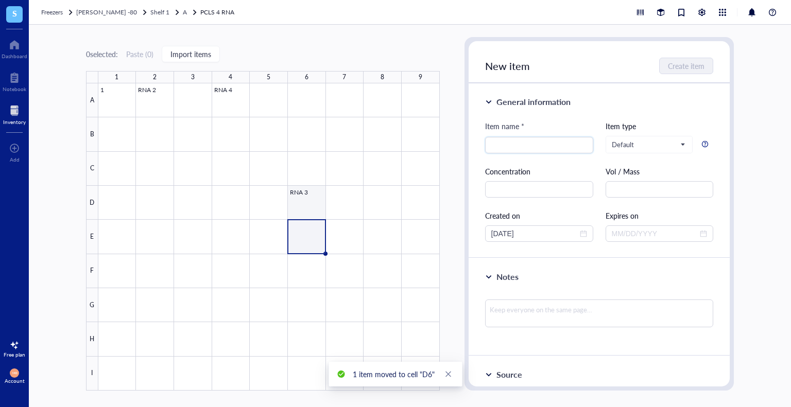
click at [307, 203] on div at bounding box center [268, 236] width 341 height 307
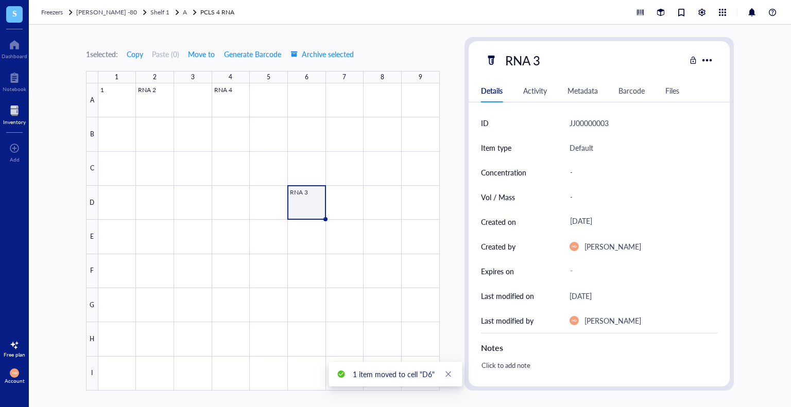
click at [541, 98] on div "Details Activity Metadata Barcode Files" at bounding box center [600, 90] width 262 height 23
click at [541, 92] on div "Activity" at bounding box center [535, 90] width 24 height 11
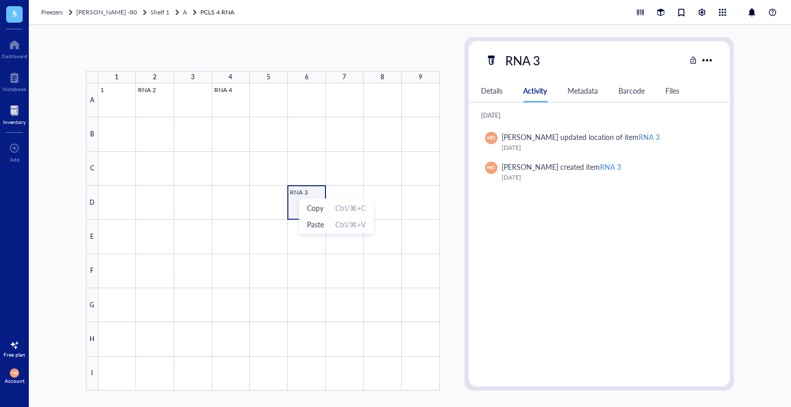
click at [303, 195] on div at bounding box center [268, 236] width 341 height 307
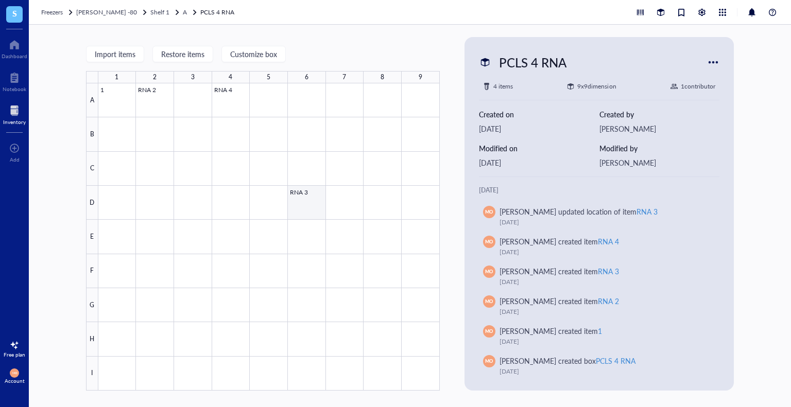
click at [305, 196] on div at bounding box center [268, 236] width 341 height 307
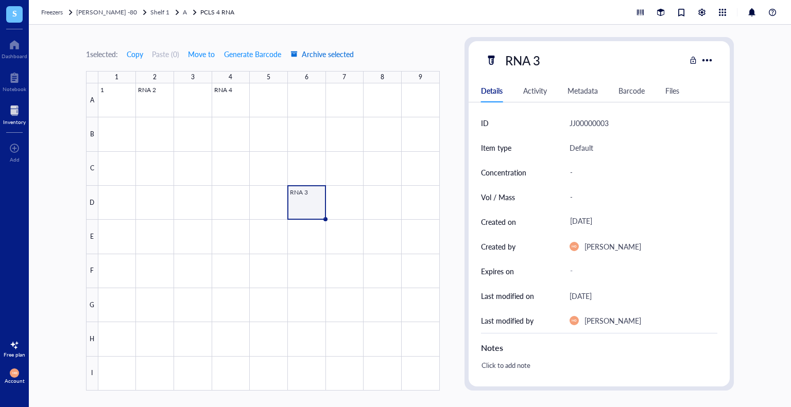
click at [354, 54] on span "Archive selected" at bounding box center [321, 54] width 63 height 8
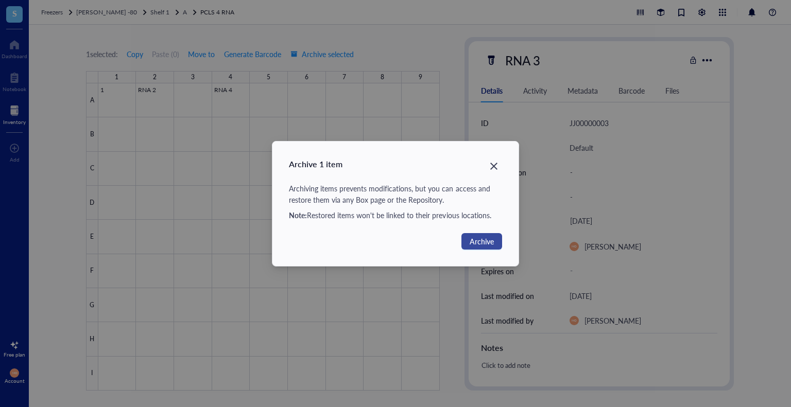
click at [488, 245] on span "Archive" at bounding box center [482, 241] width 24 height 11
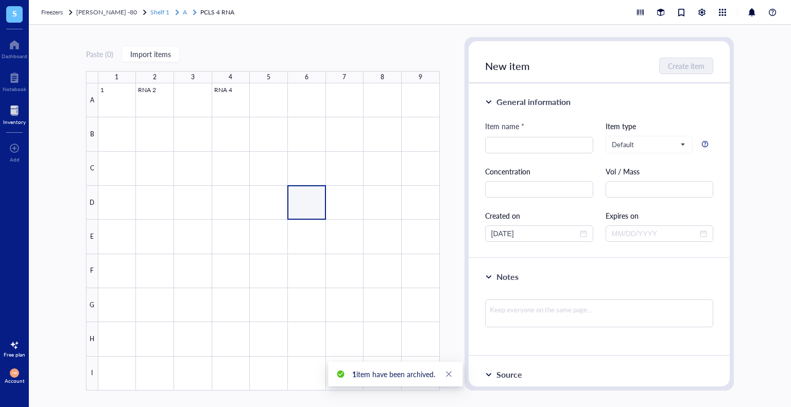
click at [183, 11] on div "A" at bounding box center [190, 12] width 15 height 10
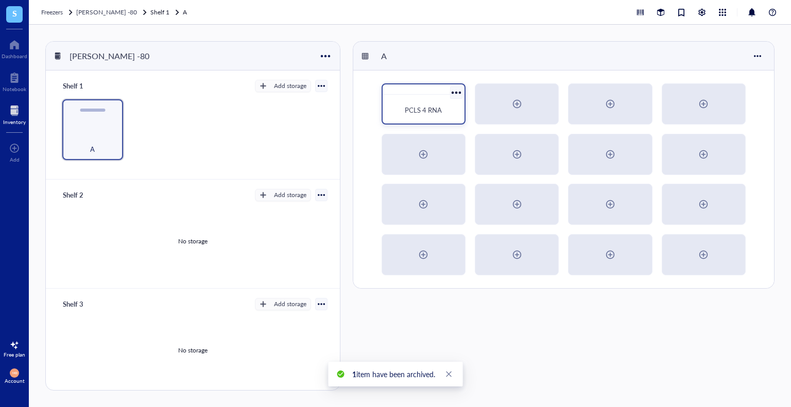
click at [423, 117] on div "PCLS 4 RNA" at bounding box center [424, 110] width 74 height 23
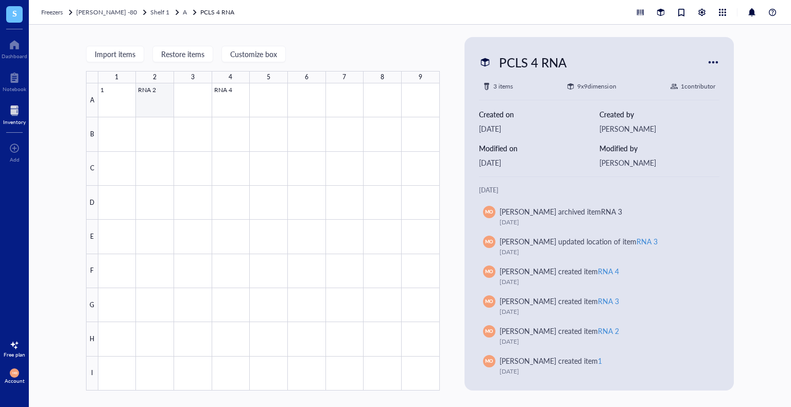
click at [150, 96] on div at bounding box center [268, 236] width 341 height 307
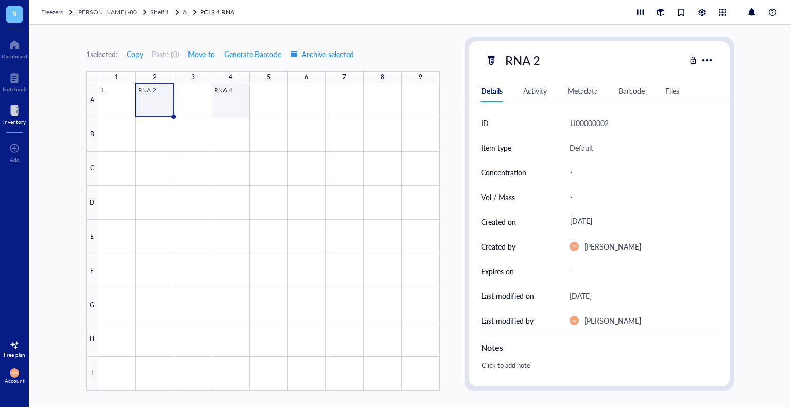
click at [238, 107] on div at bounding box center [268, 236] width 341 height 307
click at [163, 103] on div at bounding box center [268, 236] width 341 height 307
click at [150, 11] on span "Shelf 1" at bounding box center [159, 12] width 19 height 9
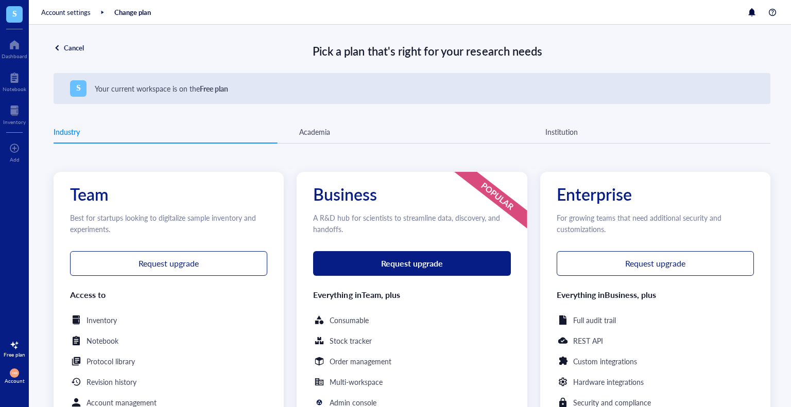
click at [667, 159] on div "Team Best for startups looking to digitalize sample inventory and experiments. …" at bounding box center [412, 334] width 717 height 356
click at [299, 127] on div "Academia" at bounding box center [314, 131] width 31 height 11
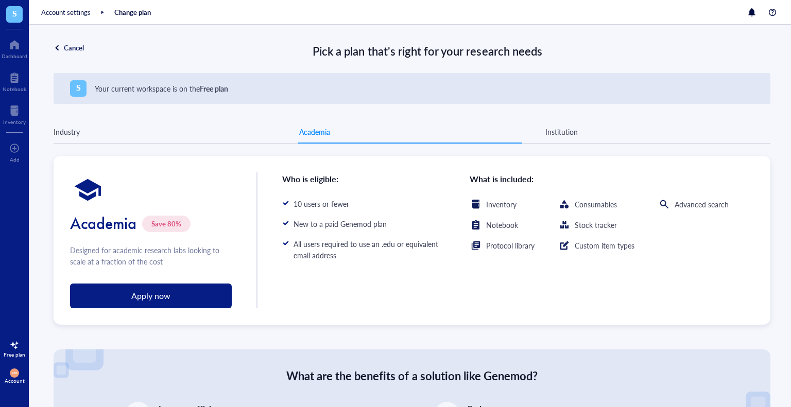
click at [568, 129] on div "Institution" at bounding box center [561, 131] width 32 height 11
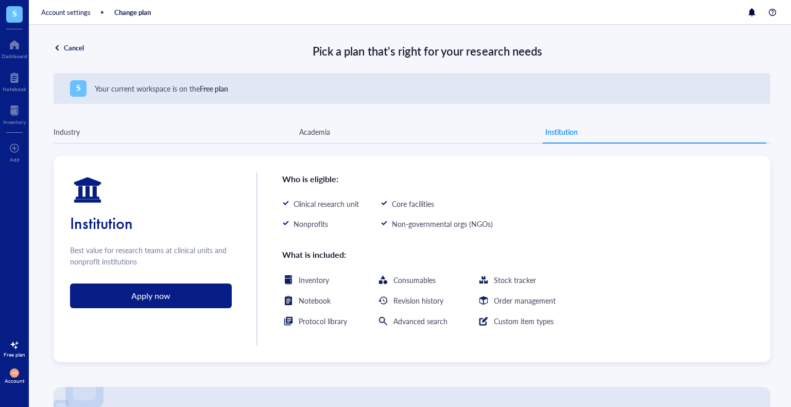
click at [340, 135] on div "Academia" at bounding box center [411, 131] width 225 height 9
